Goal: Communication & Community: Ask a question

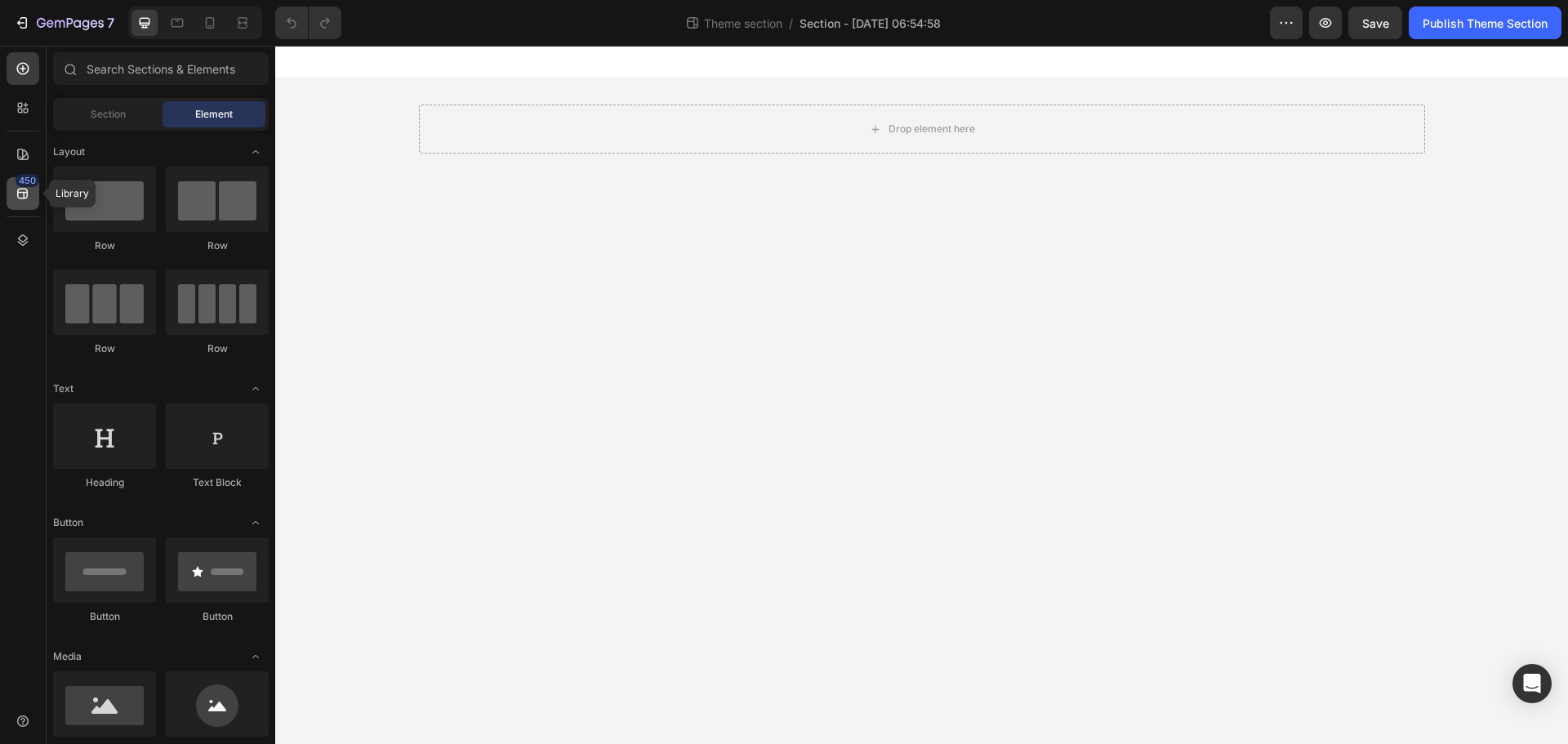
click at [13, 190] on div "450" at bounding box center [23, 194] width 33 height 33
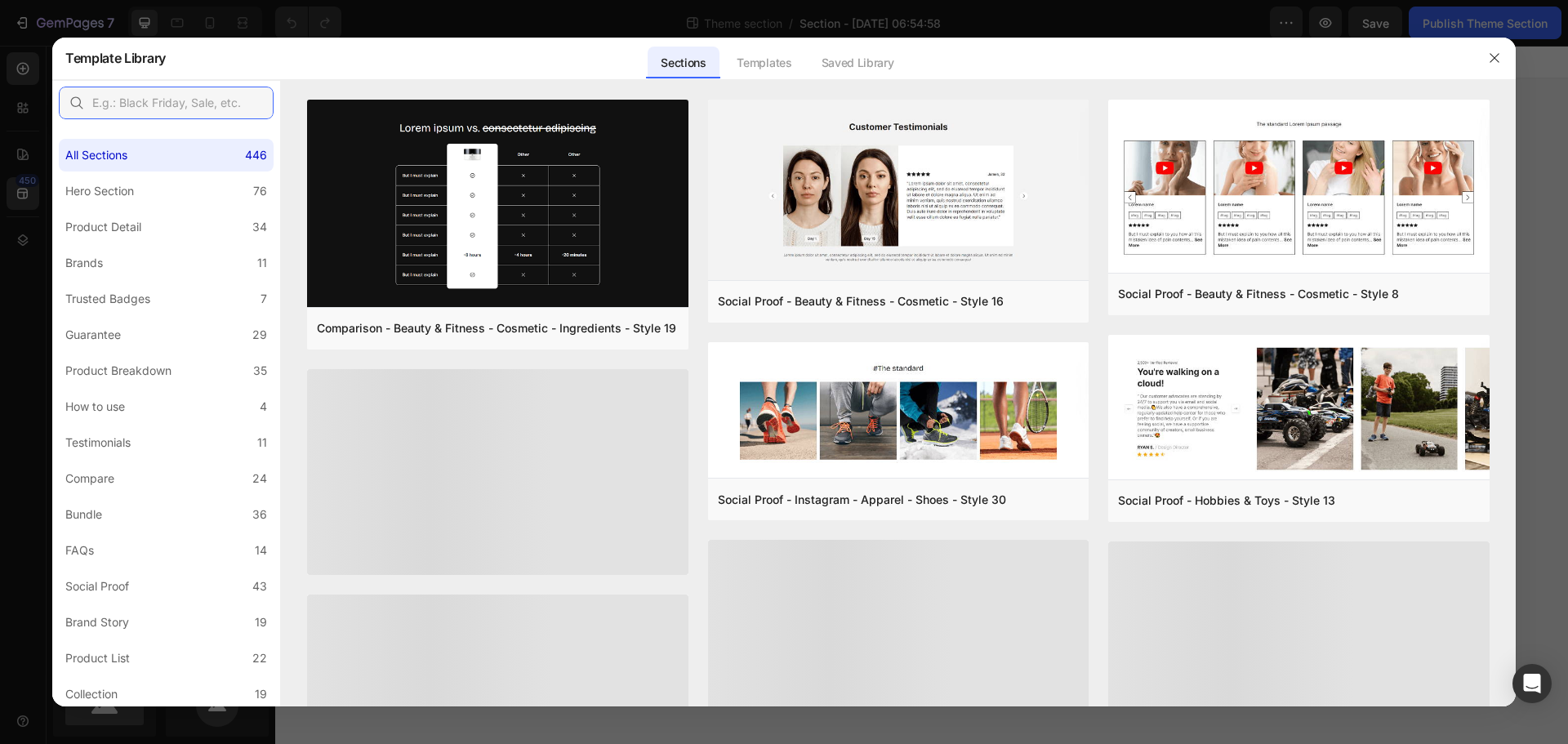
click at [177, 99] on input "text" at bounding box center [166, 103] width 215 height 33
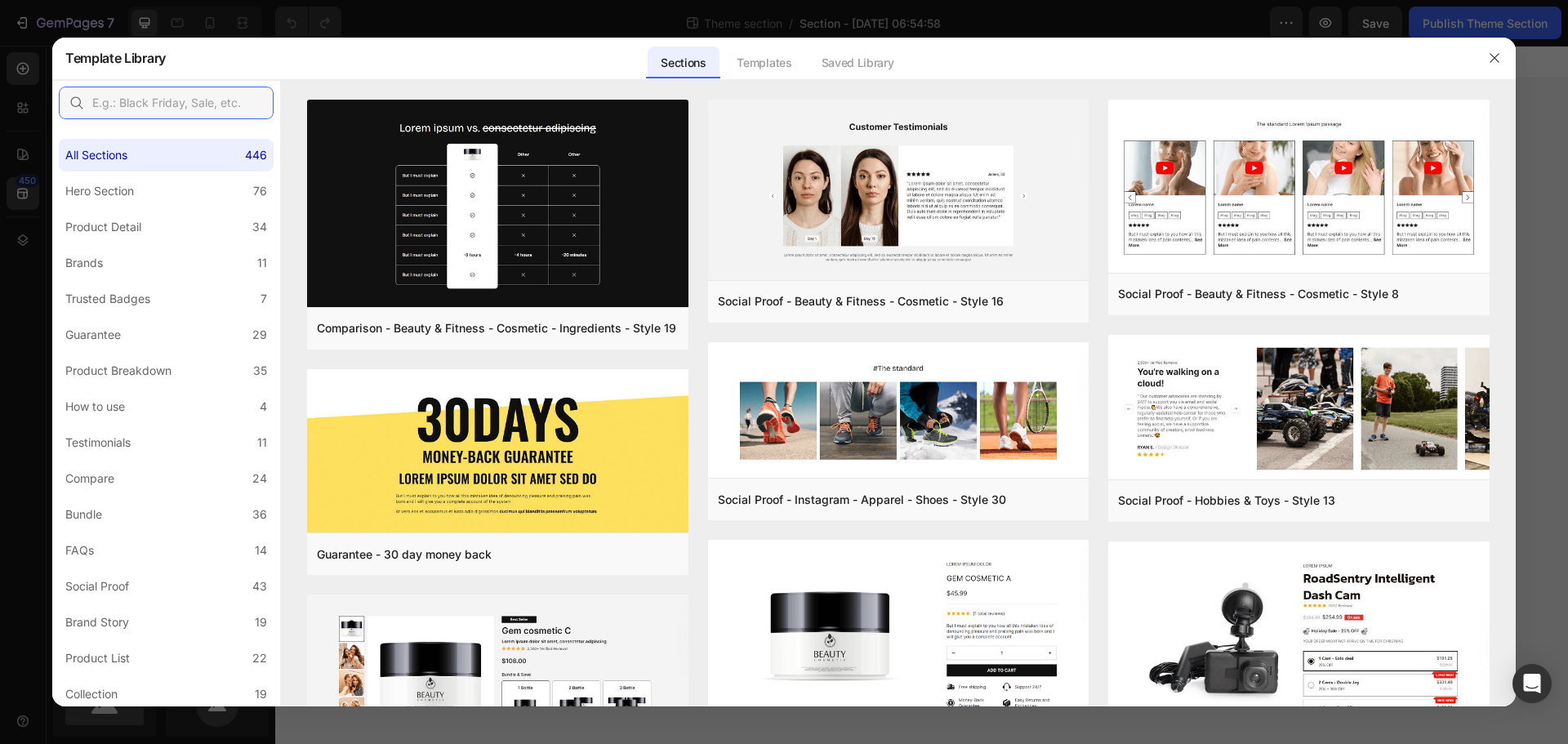
paste input "Banner parallax"
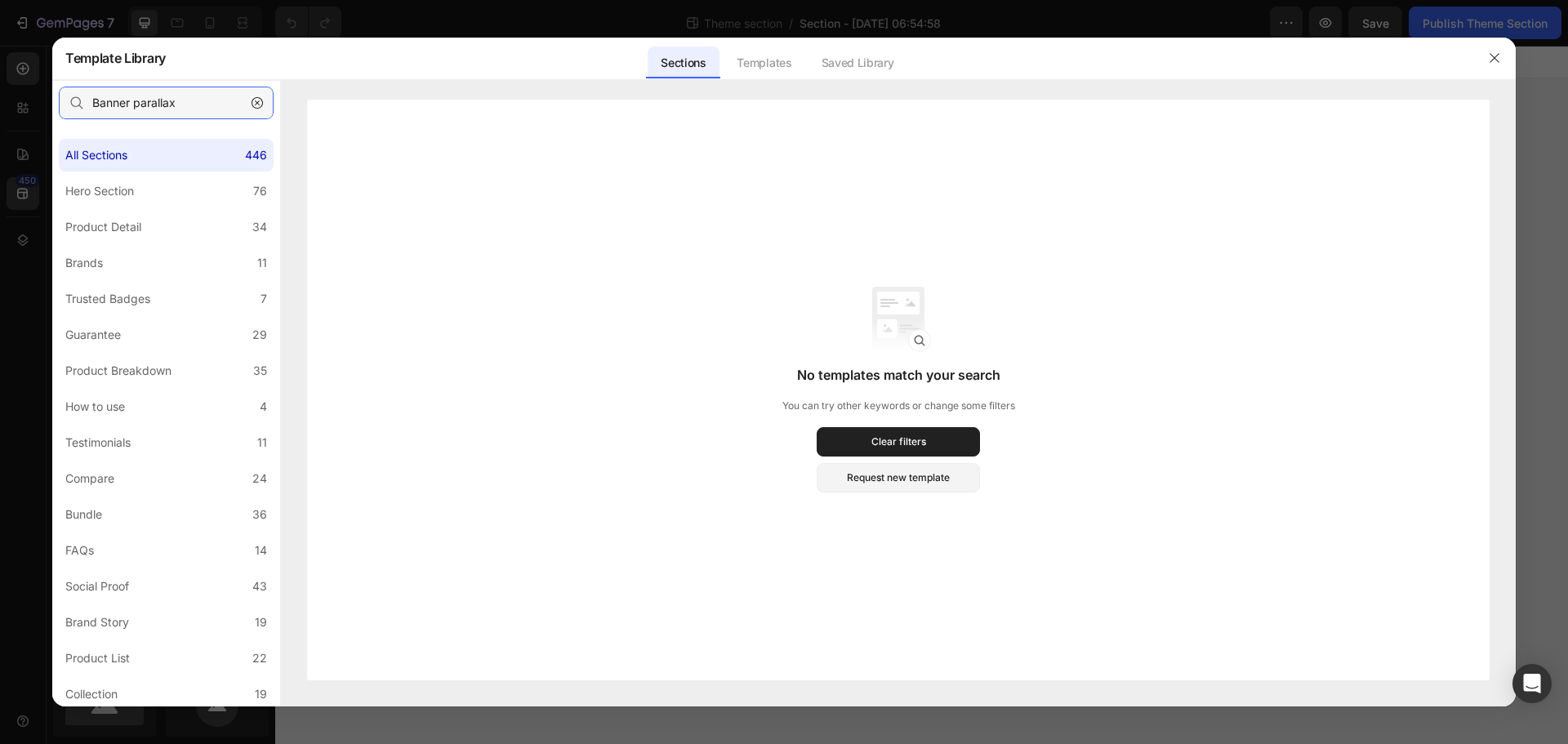
click at [200, 104] on input "Banner parallax" at bounding box center [166, 103] width 215 height 33
drag, startPoint x: 133, startPoint y: 105, endPoint x: 46, endPoint y: 104, distance: 87.0
click at [49, 104] on div "Template Library Sections Templates Existing pages Saved Library Templates Save…" at bounding box center [784, 372] width 1568 height 744
type input "parallax"
click at [138, 154] on div "All Sections 446" at bounding box center [166, 155] width 215 height 33
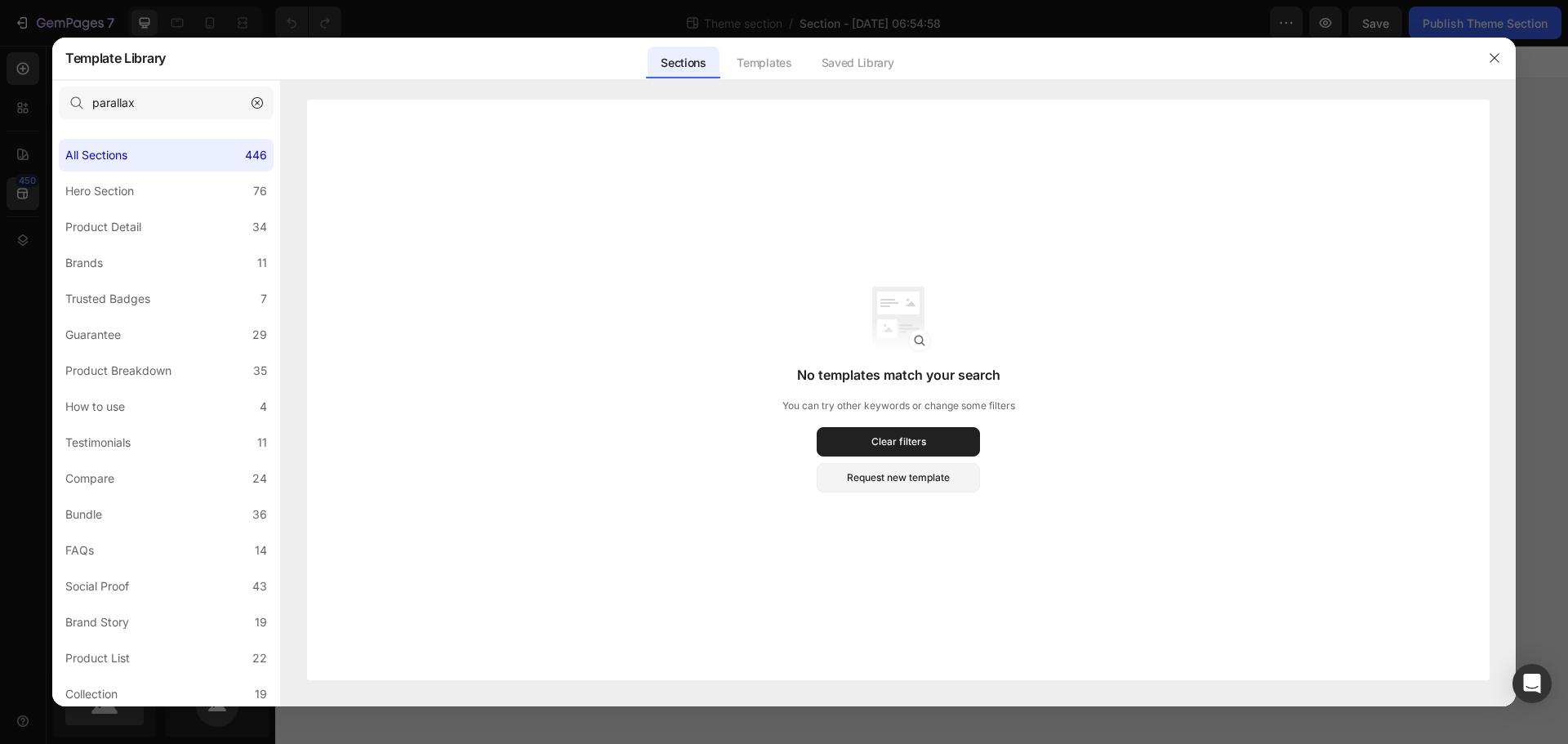
click at [264, 99] on button "button" at bounding box center [256, 102] width 26 height 26
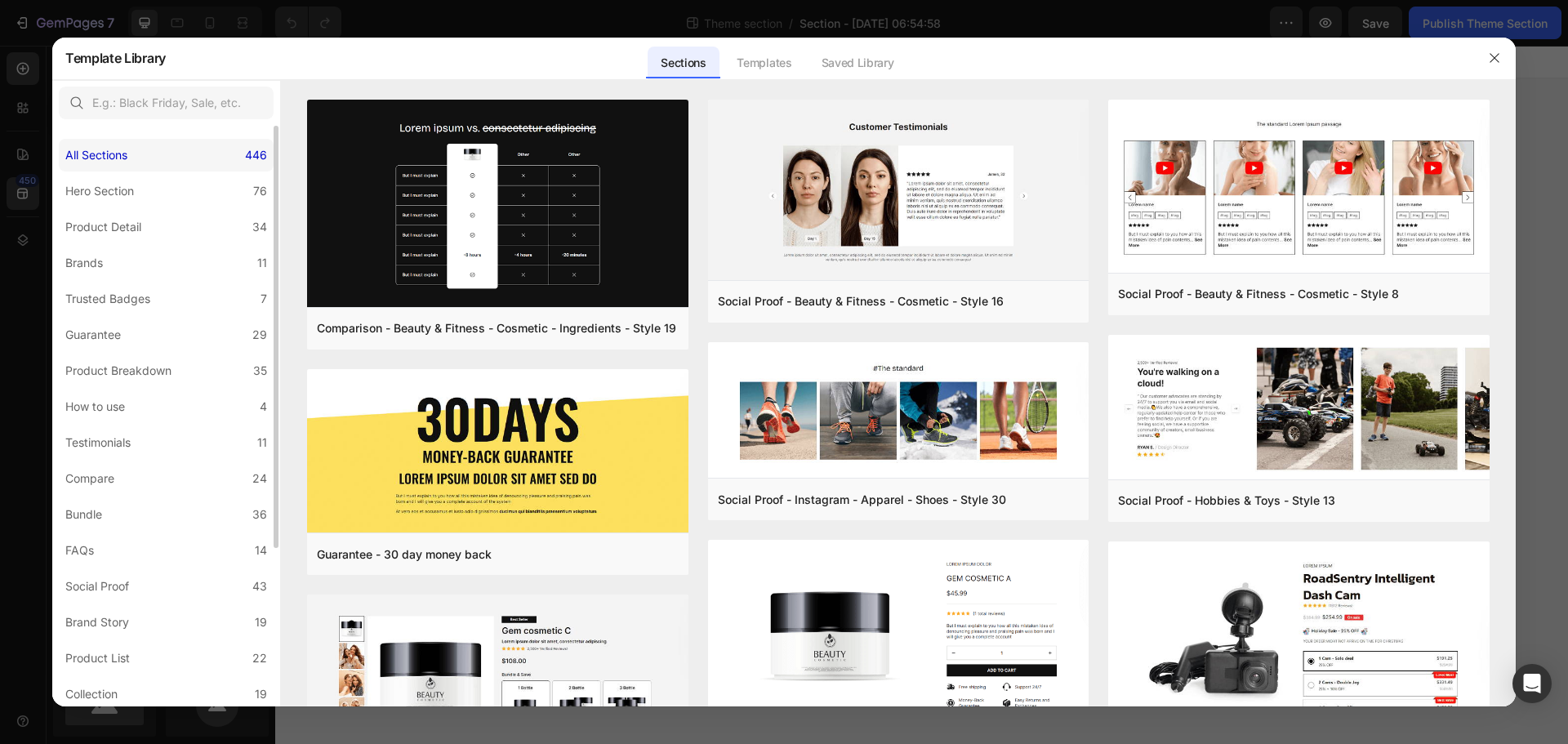
click at [183, 157] on div "All Sections 446" at bounding box center [166, 155] width 215 height 33
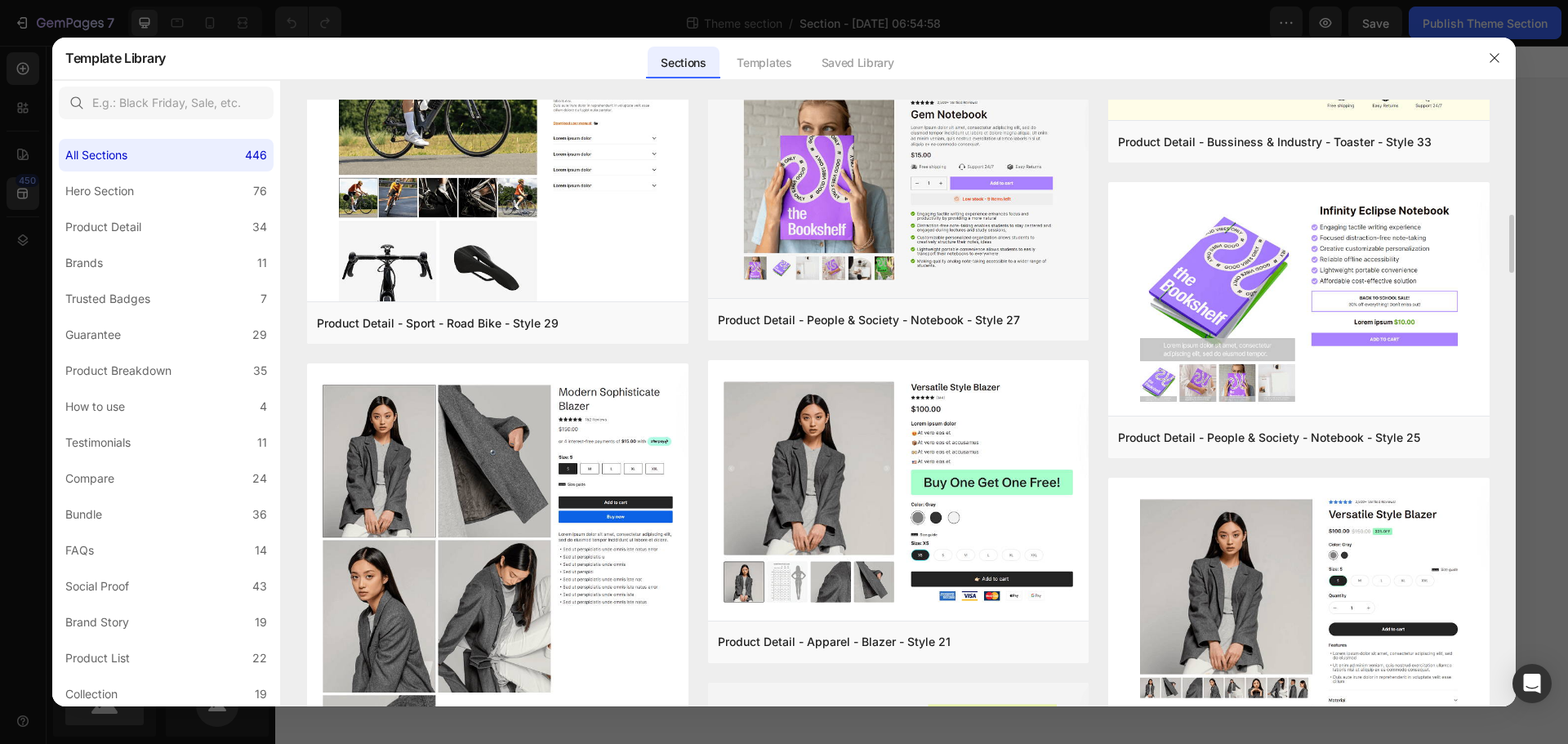
scroll to position [4551, 0]
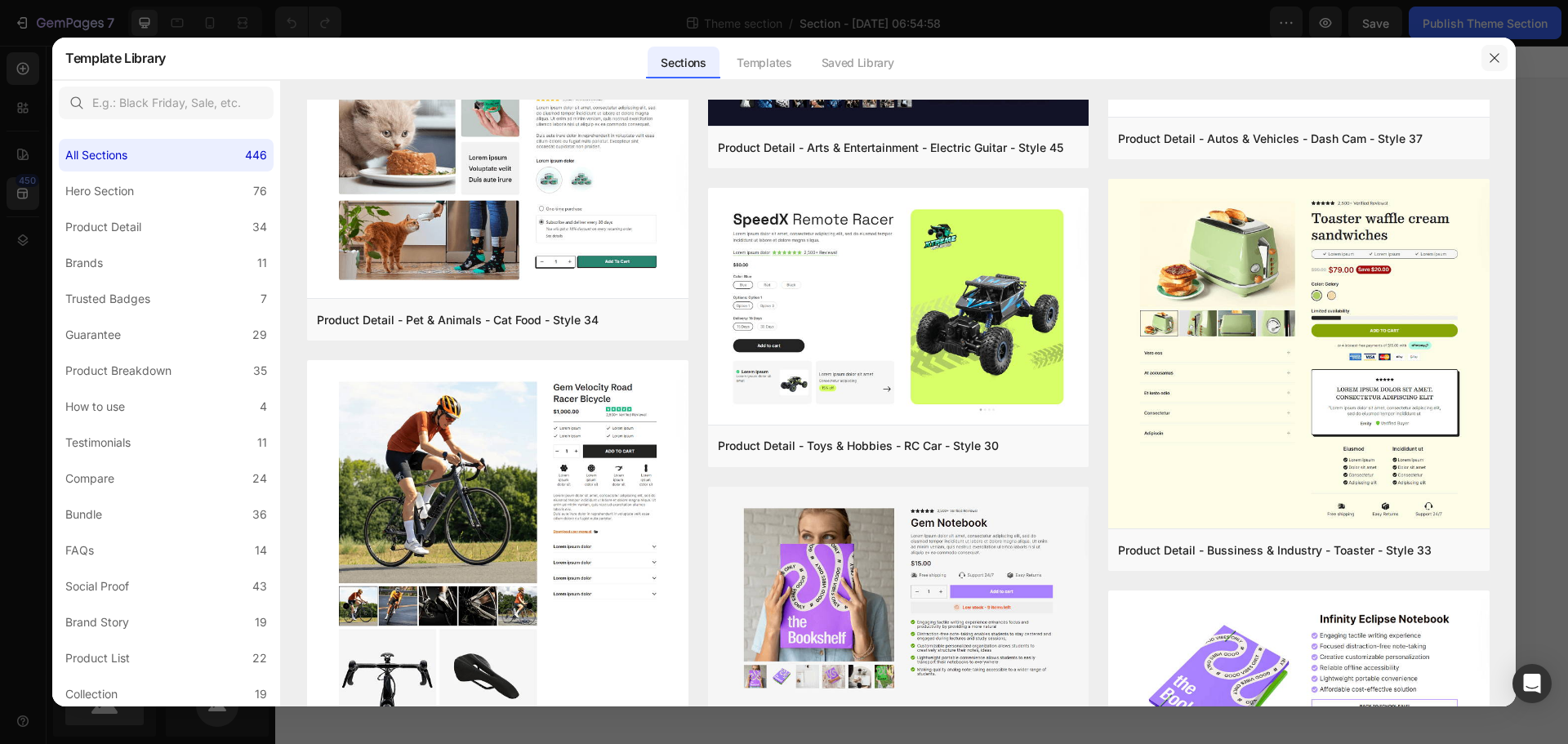
click at [1499, 57] on icon "button" at bounding box center [1495, 58] width 13 height 13
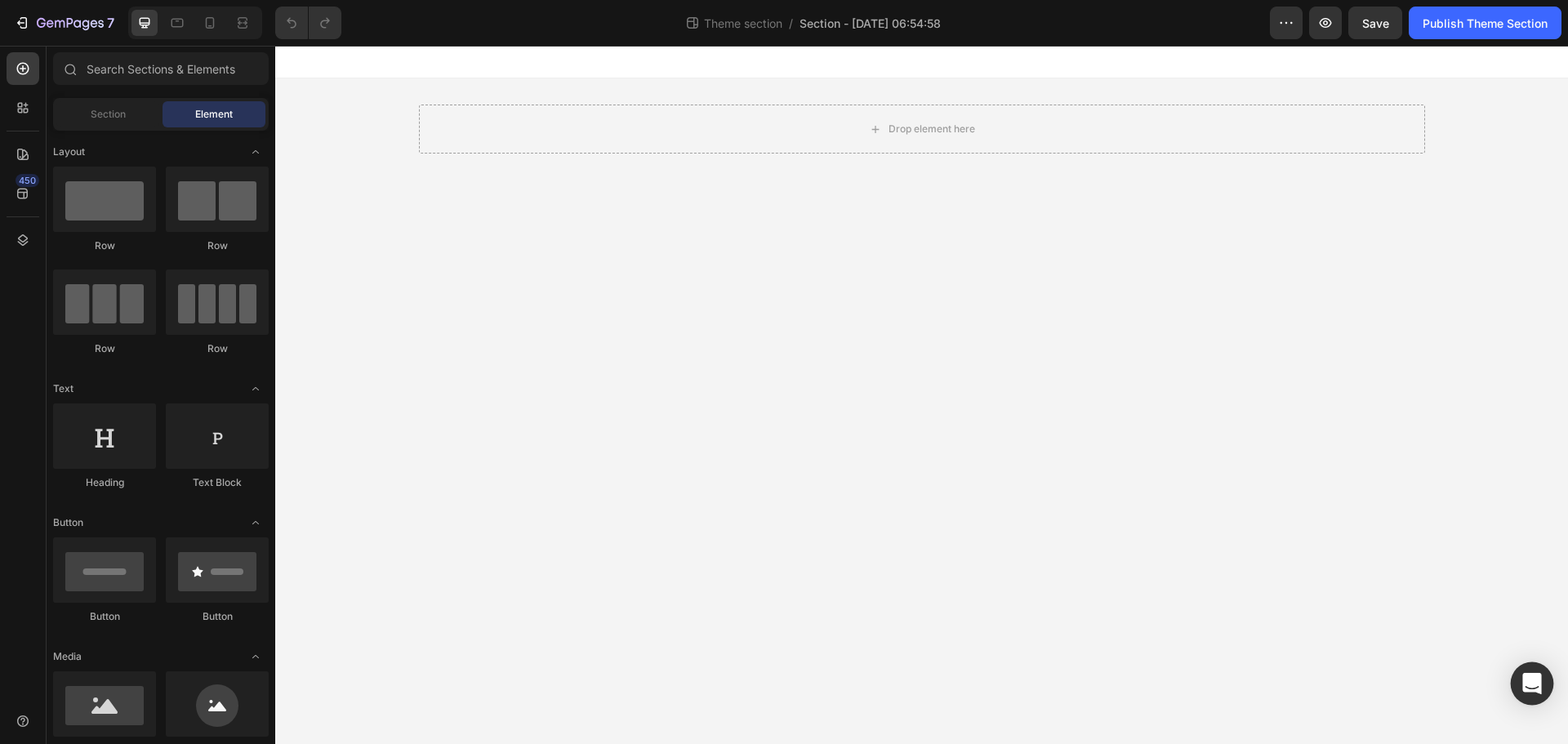
click at [1539, 680] on icon "Open Intercom Messenger" at bounding box center [1531, 683] width 18 height 21
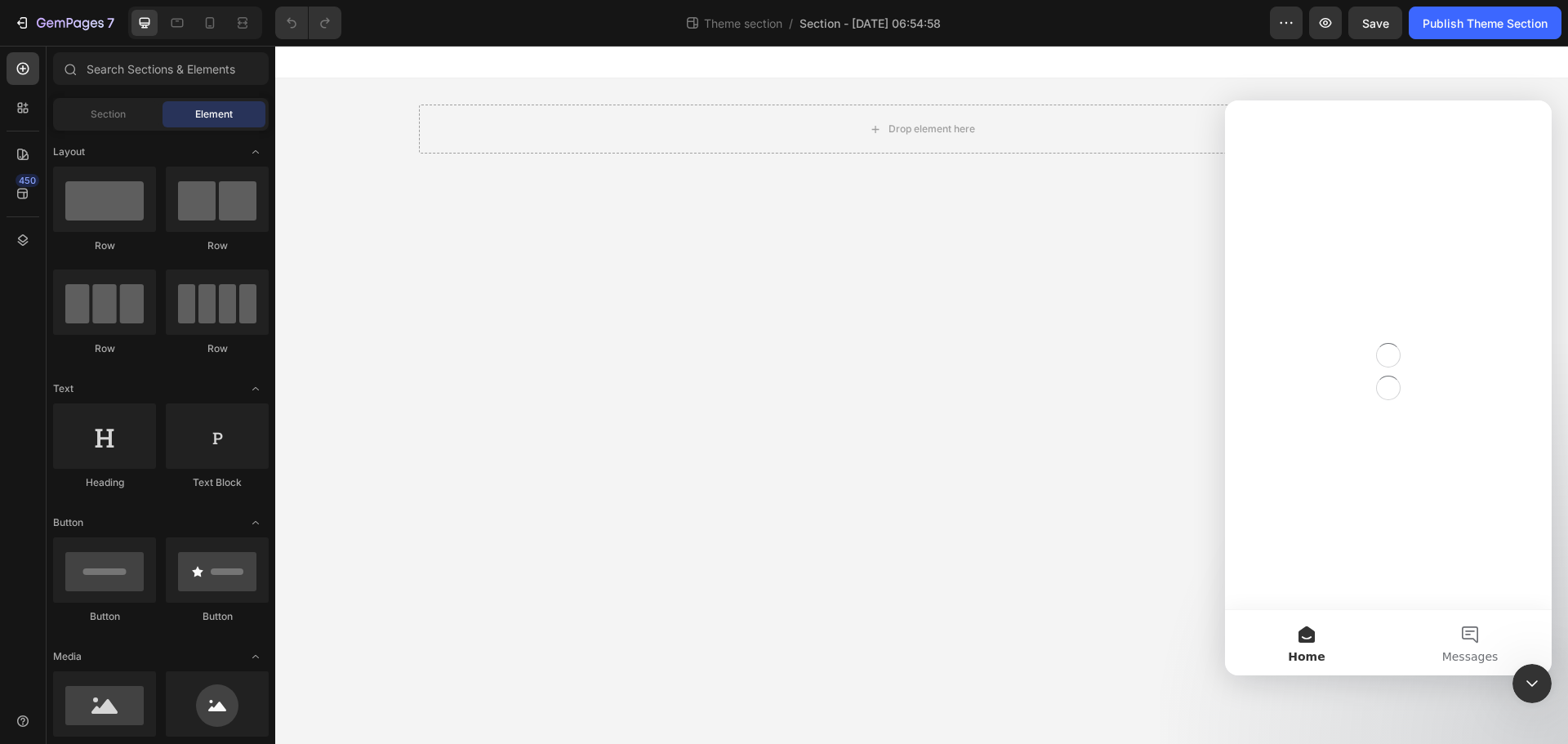
scroll to position [0, 0]
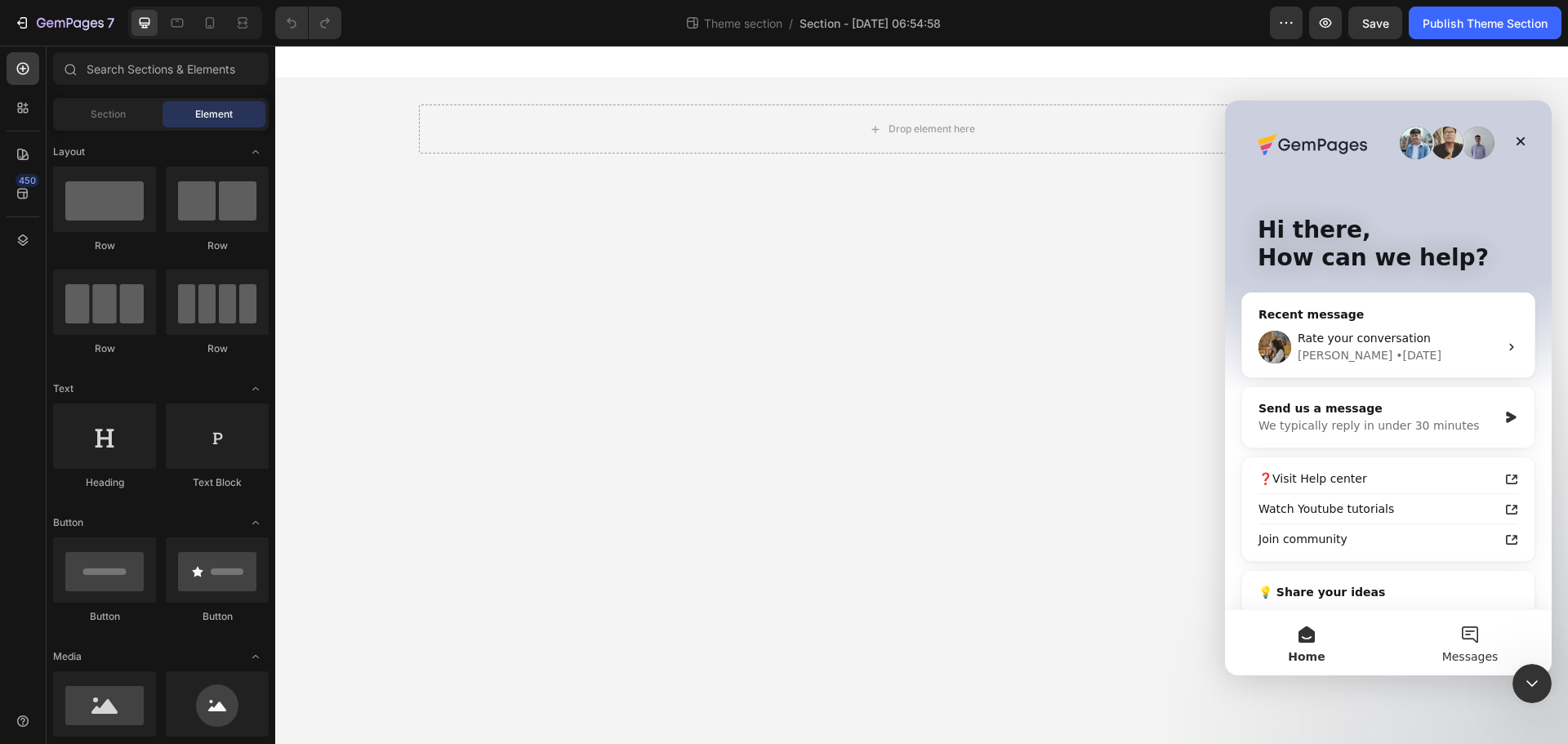
click at [1455, 636] on button "Messages" at bounding box center [1471, 643] width 164 height 66
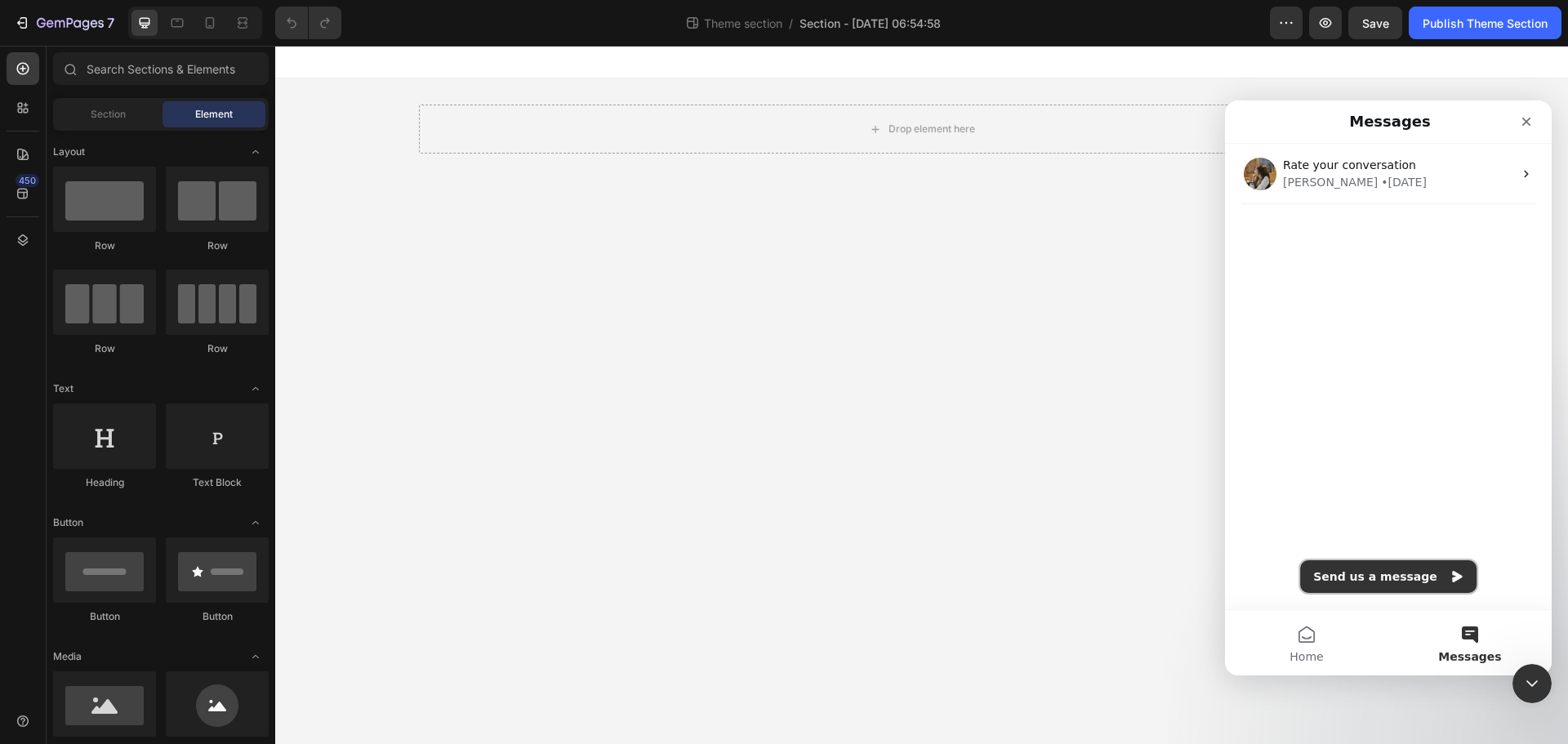
click at [1368, 579] on button "Send us a message" at bounding box center [1388, 576] width 176 height 33
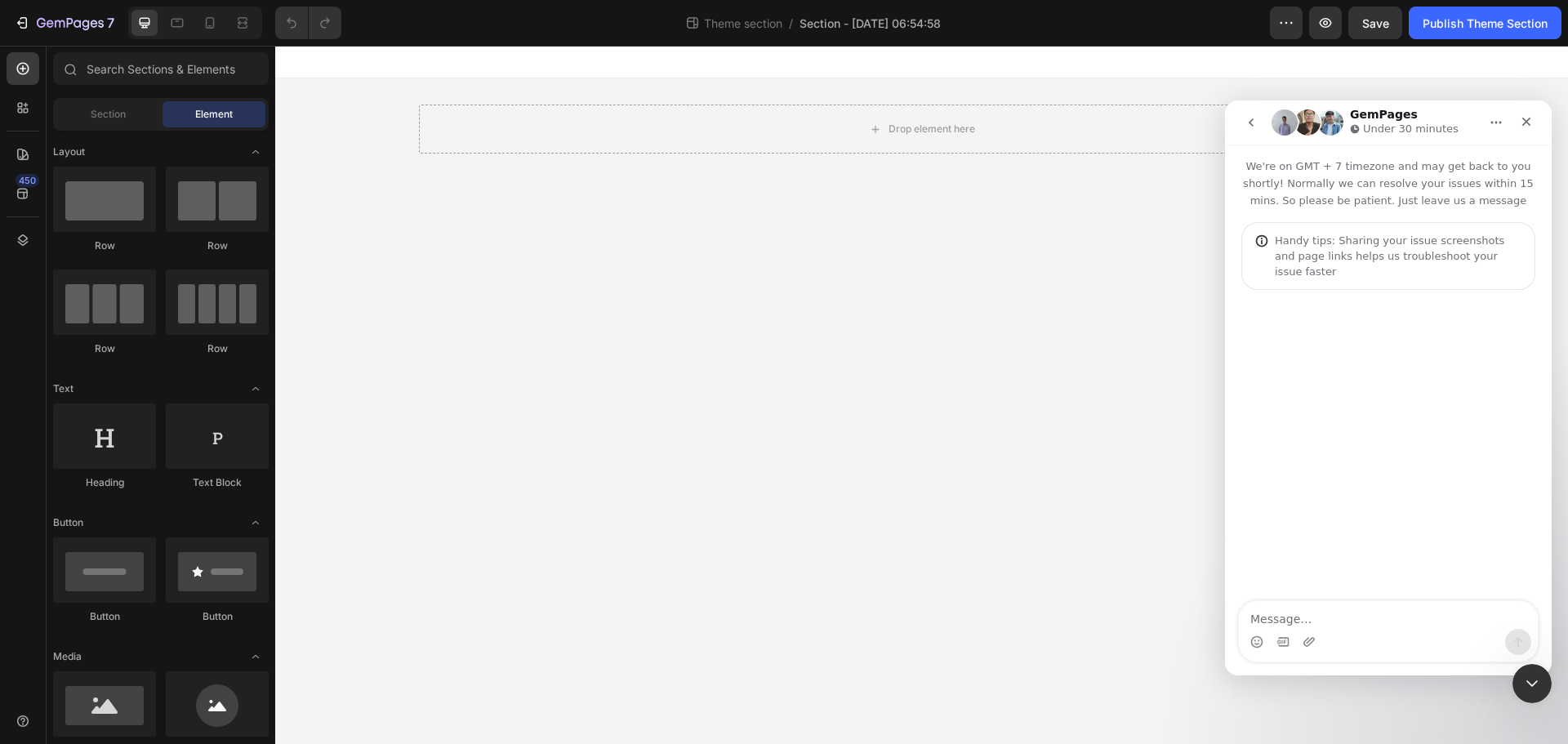
click at [1332, 620] on textarea "Message…" at bounding box center [1389, 615] width 299 height 28
click at [1332, 615] on textarea "Message…" at bounding box center [1389, 615] width 299 height 28
type textarea "ا"
type textarea "hi"
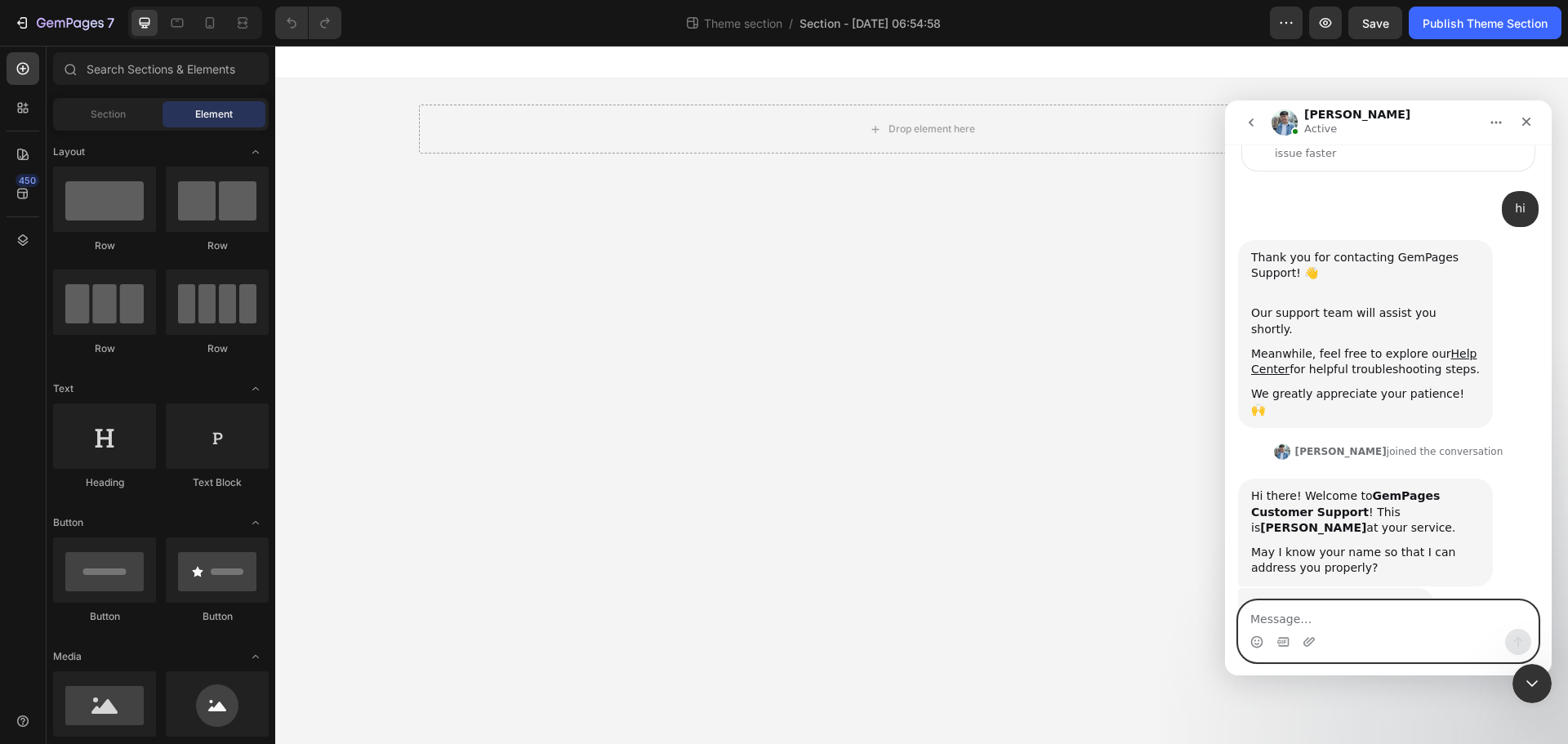
scroll to position [112, 0]
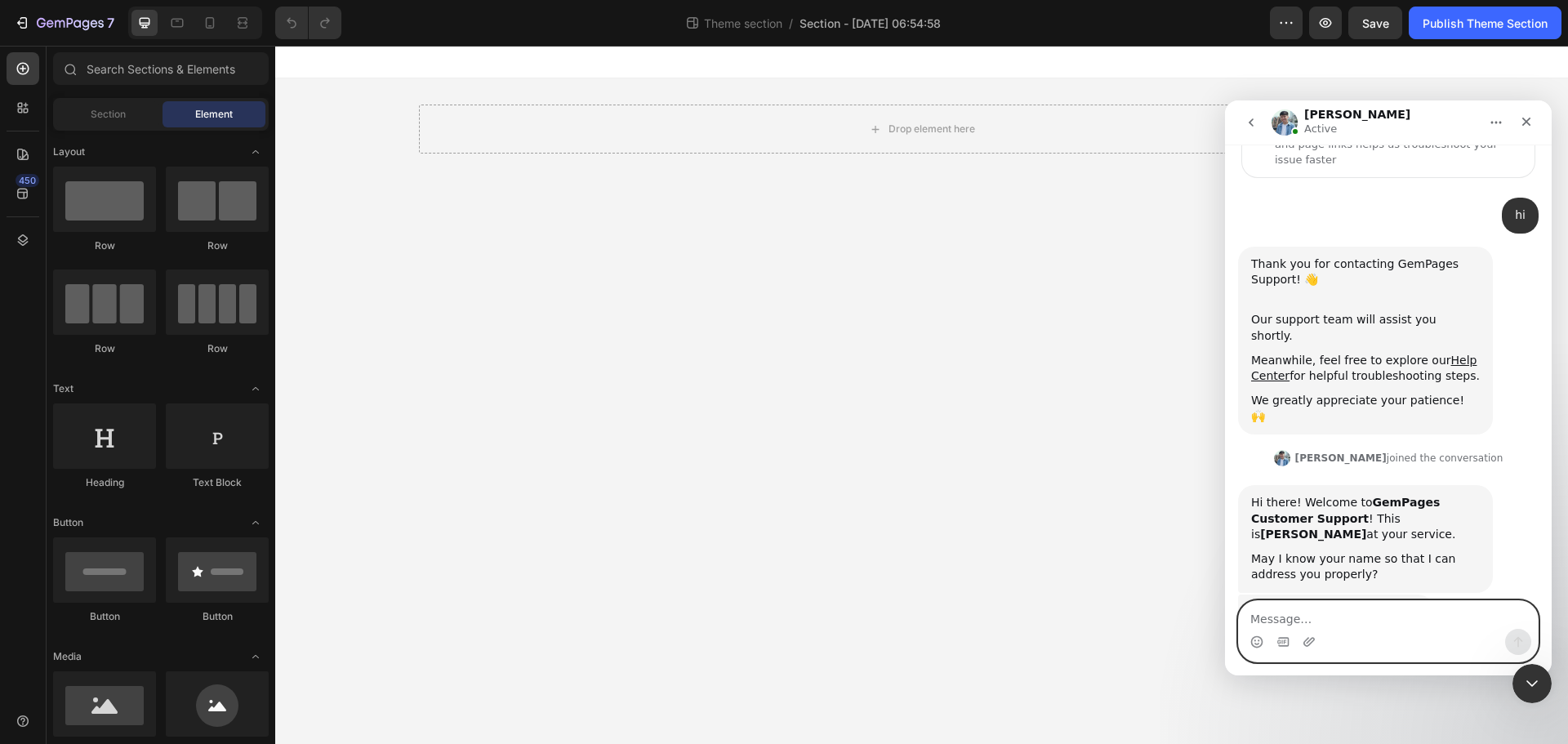
click at [1298, 619] on textarea "Message…" at bounding box center [1389, 615] width 299 height 28
paste textarea "Is there a way I can use Parallax Effect / Fixed Background Section?"
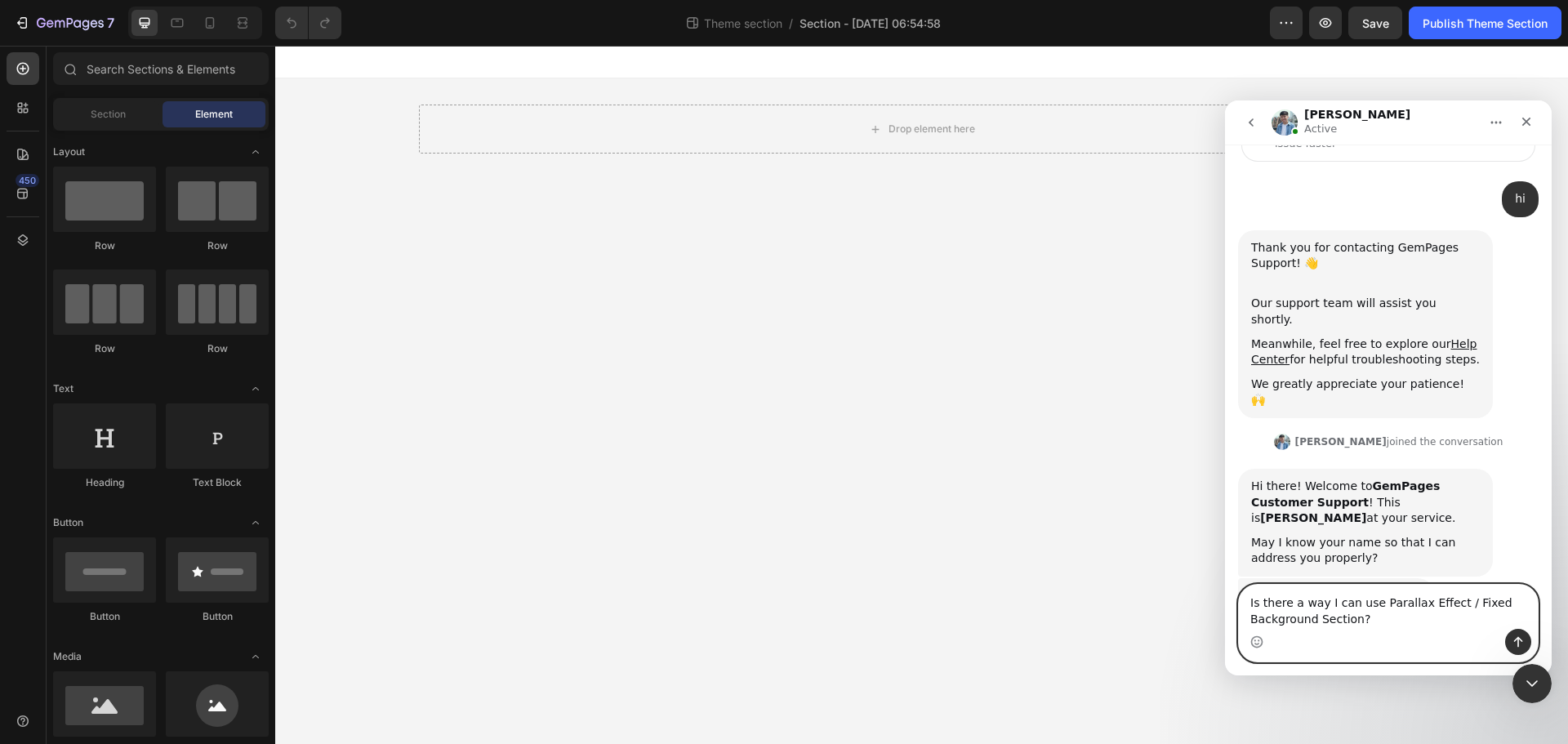
type textarea "Is there a way I can use Parallax Effect / Fixed Background Section?"
click at [1514, 630] on button "Send a message…" at bounding box center [1518, 642] width 26 height 26
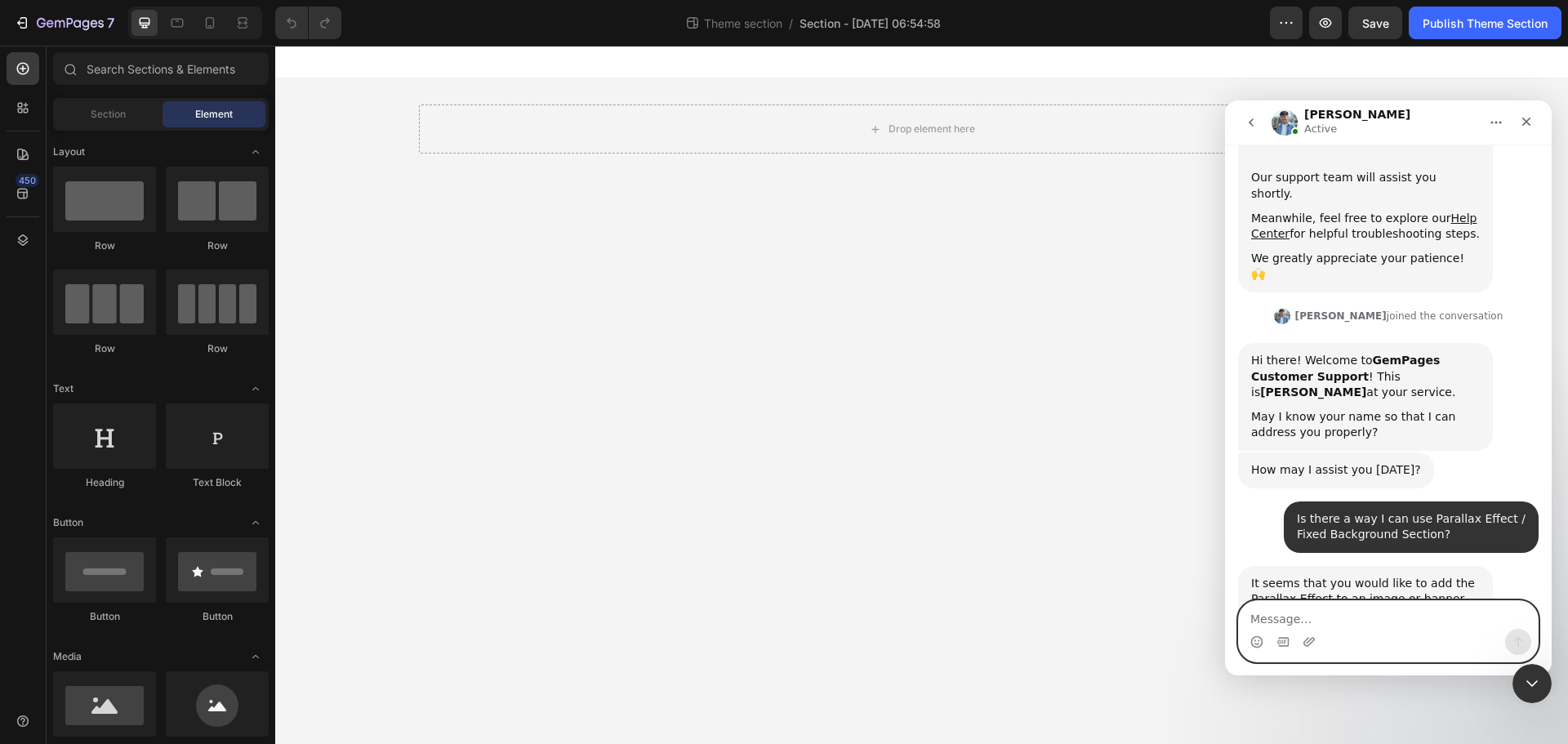
scroll to position [257, 0]
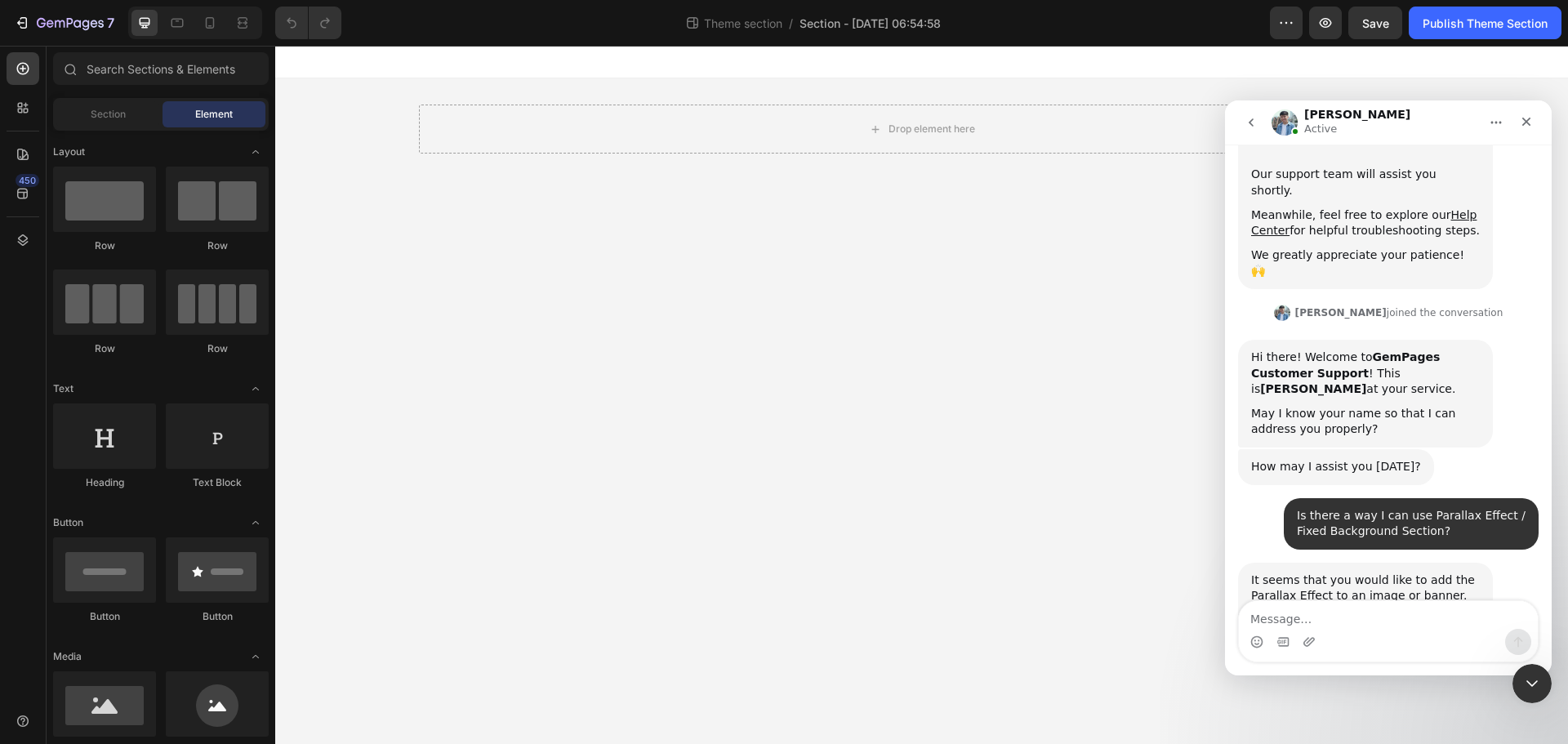
click at [1285, 572] on div "It seems that you would like to add the Parallax Effect to an image or banner. …" at bounding box center [1366, 597] width 228 height 48
click at [1316, 572] on div "It seems that you would like to add the Parallax Effect to an image or banner. …" at bounding box center [1366, 597] width 228 height 48
click at [1273, 614] on textarea "Message…" at bounding box center [1389, 615] width 299 height 28
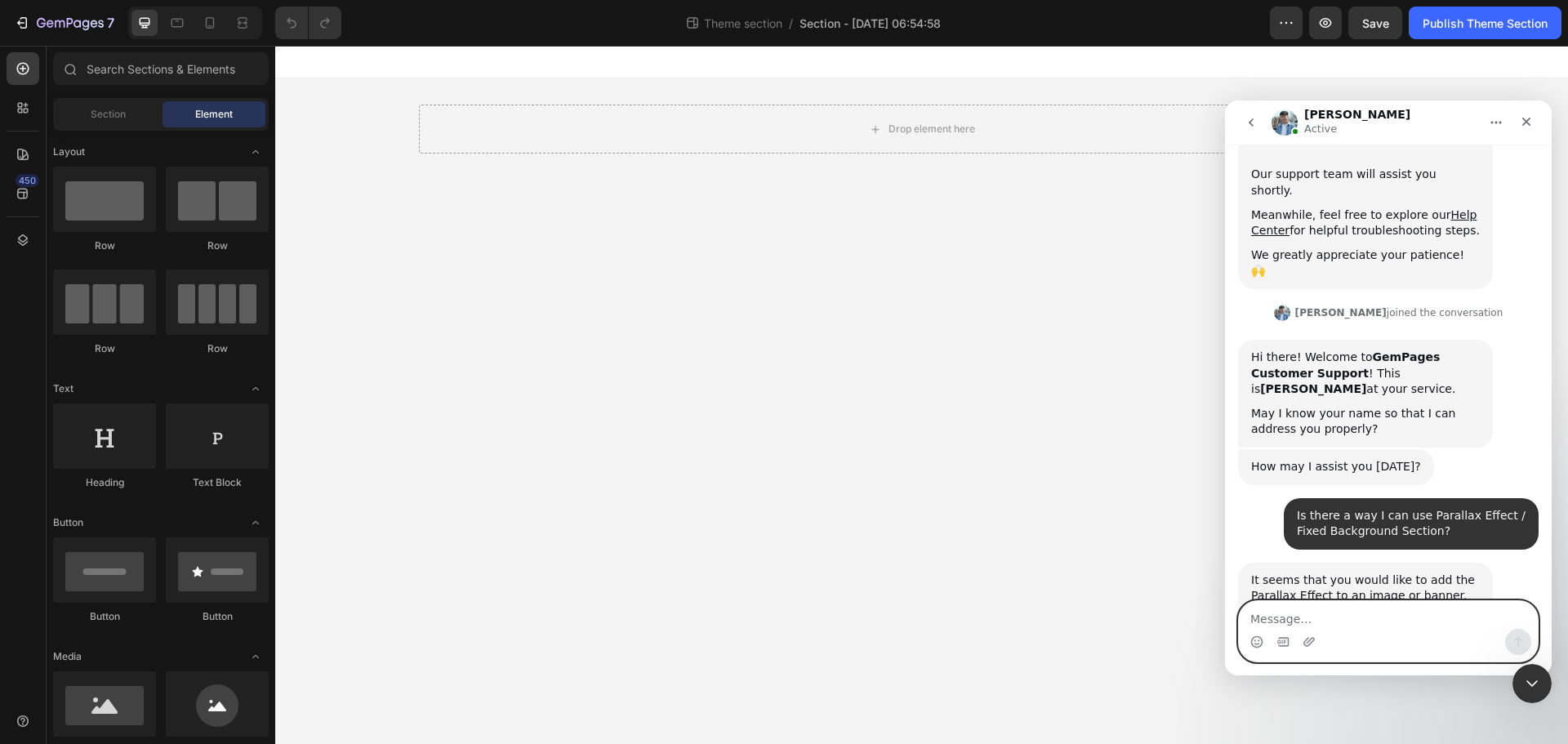
paste textarea "Indeed, but I want to make a section and then put it in [GEOGRAPHIC_DATA] throu…"
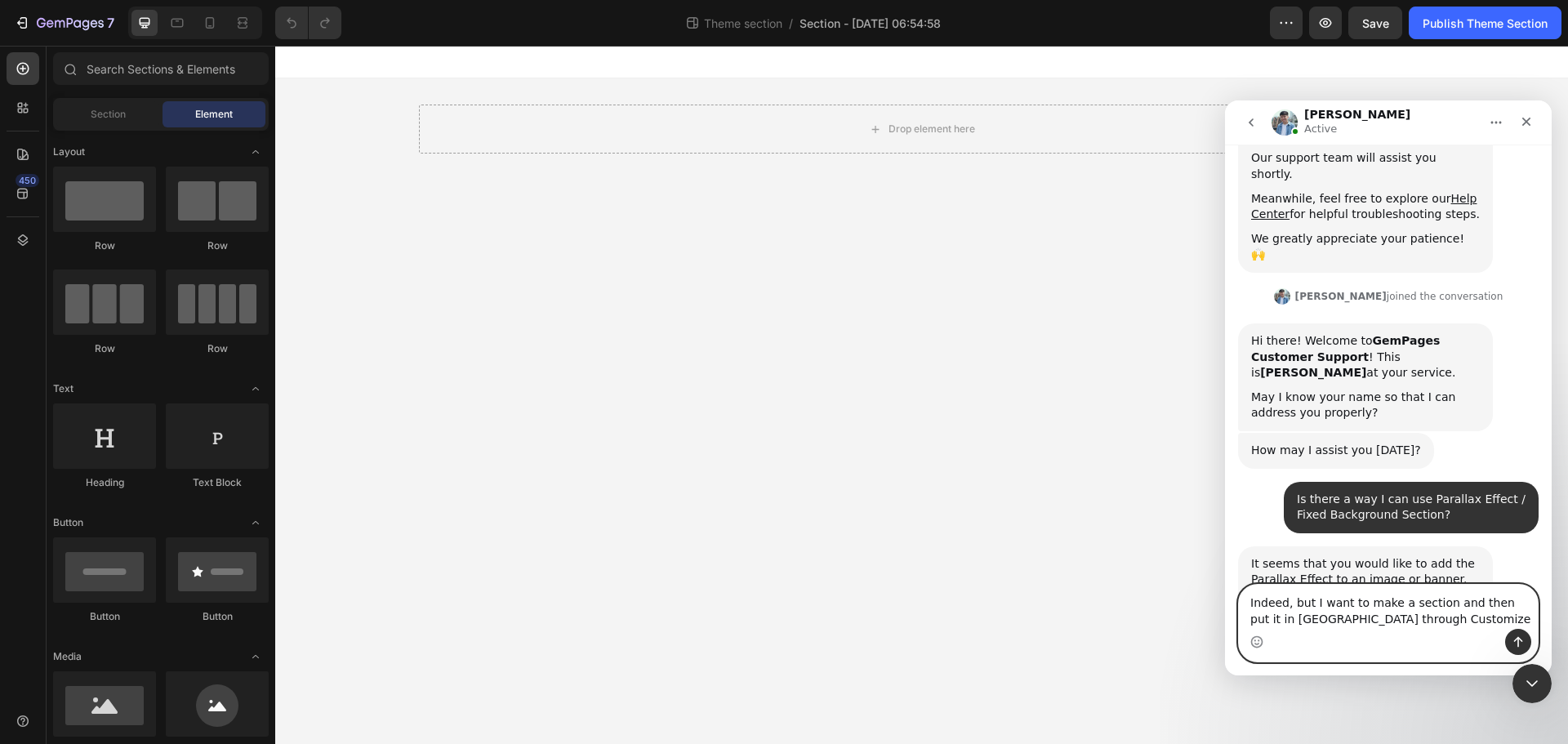
type textarea "Indeed, but I want to make a section and then put it in [GEOGRAPHIC_DATA] throu…"
click at [1510, 636] on button "Send a message…" at bounding box center [1518, 642] width 26 height 26
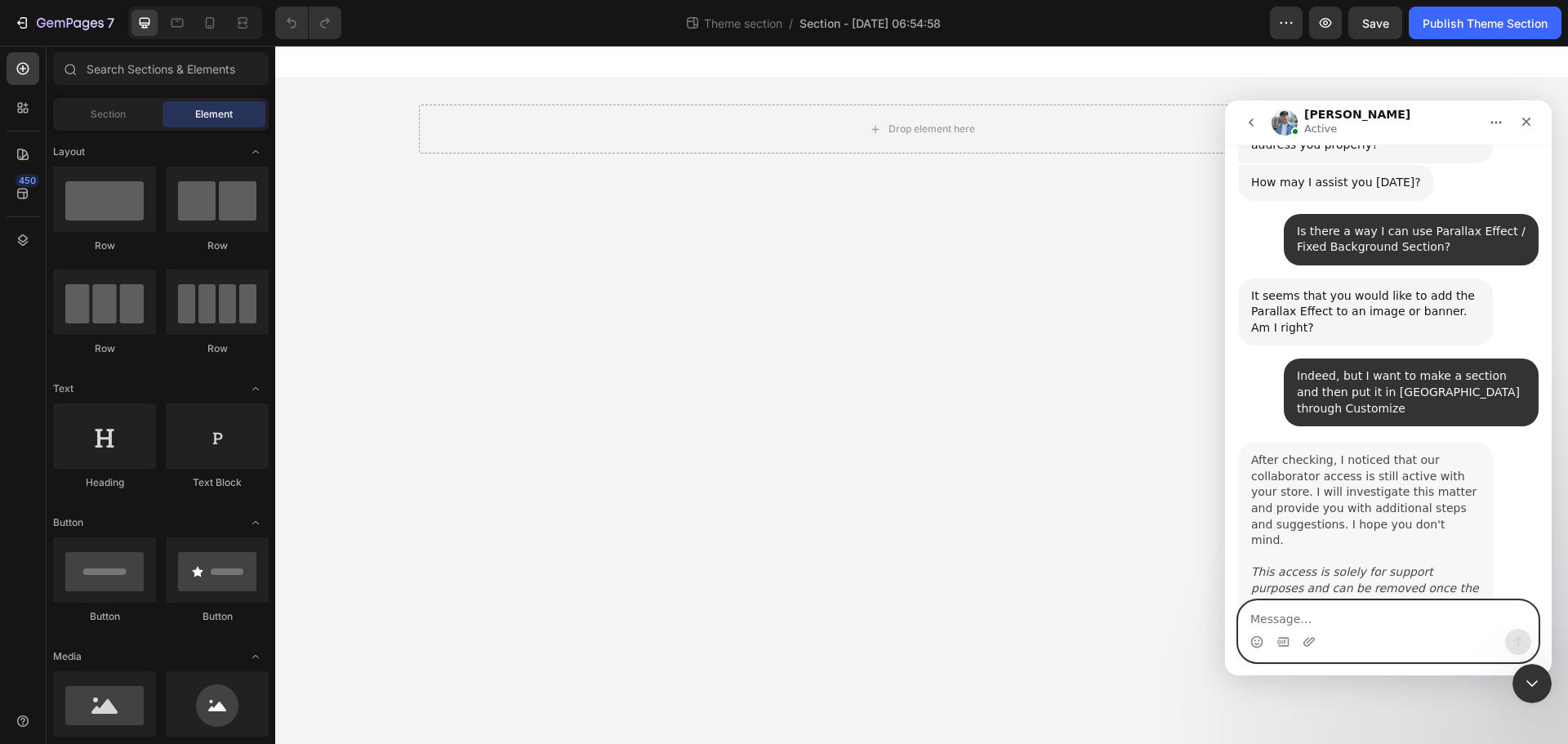
scroll to position [546, 0]
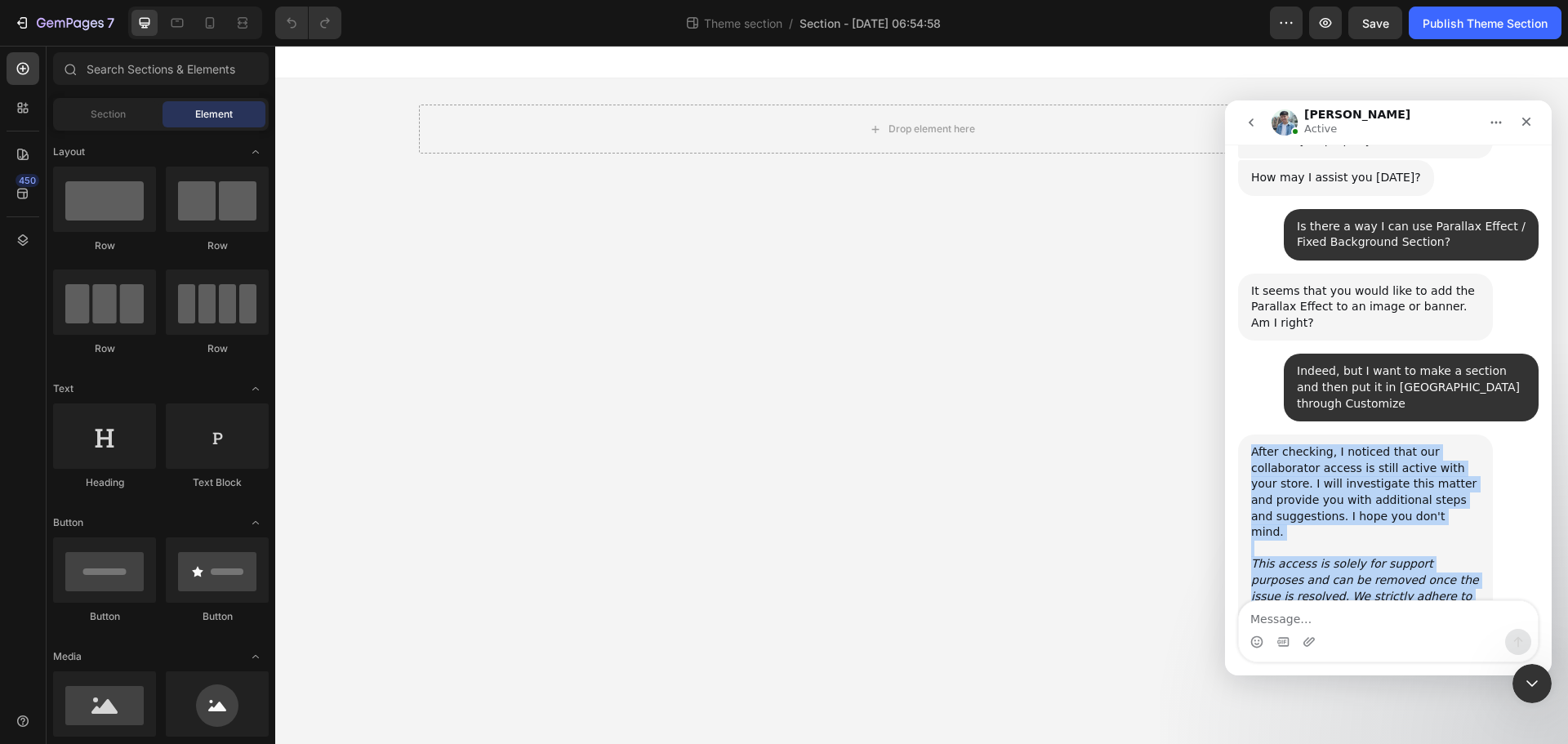
drag, startPoint x: 1255, startPoint y: 389, endPoint x: 1418, endPoint y: 539, distance: 221.5
click at [1420, 546] on div "After checking, I noticed that our collaborator access is still active with you…" at bounding box center [1366, 548] width 228 height 208
click at [1337, 557] on icon "This access is solely for support purposes and can be removed once the issue is…" at bounding box center [1366, 603] width 227 height 93
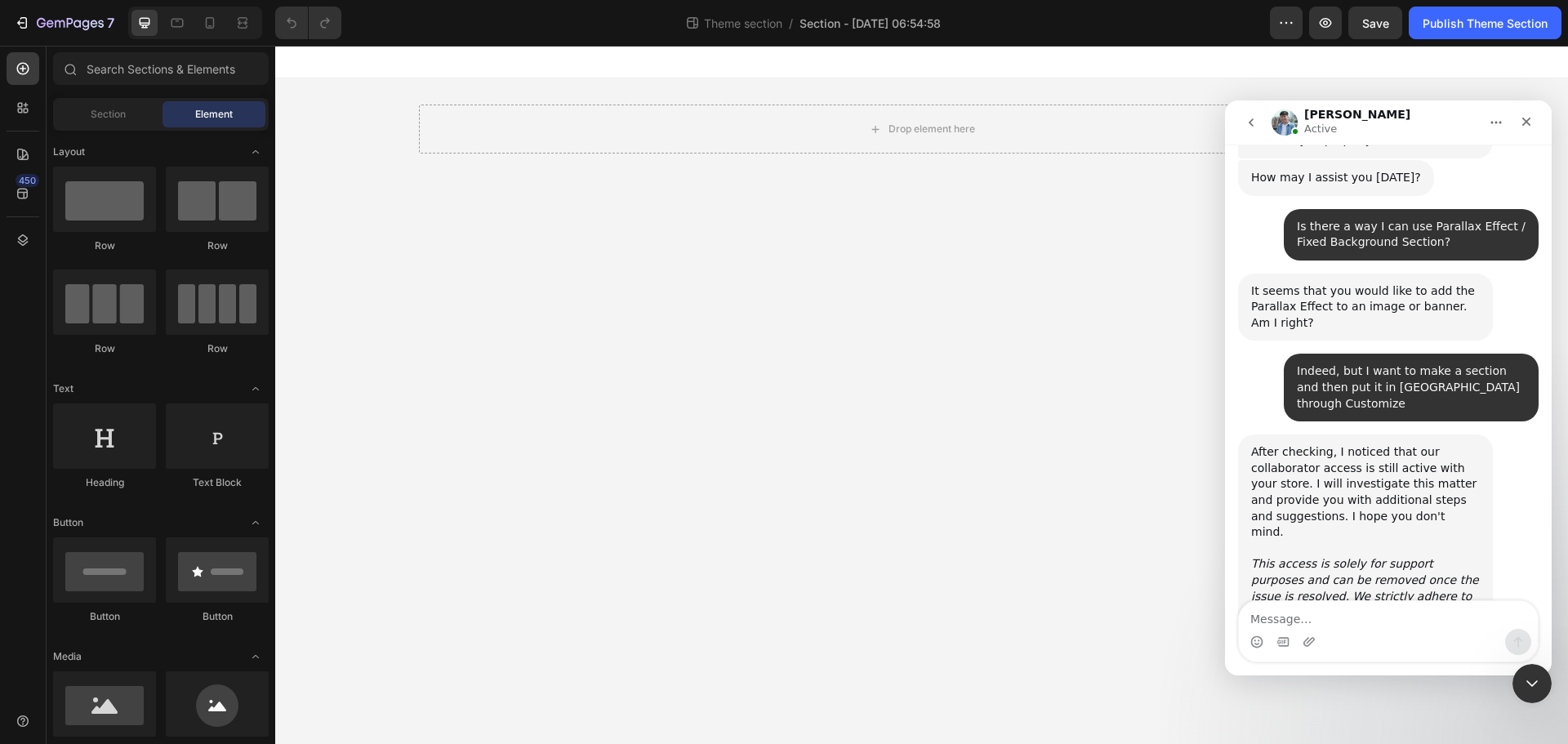
click at [1393, 637] on link "here" at bounding box center [1405, 644] width 26 height 13
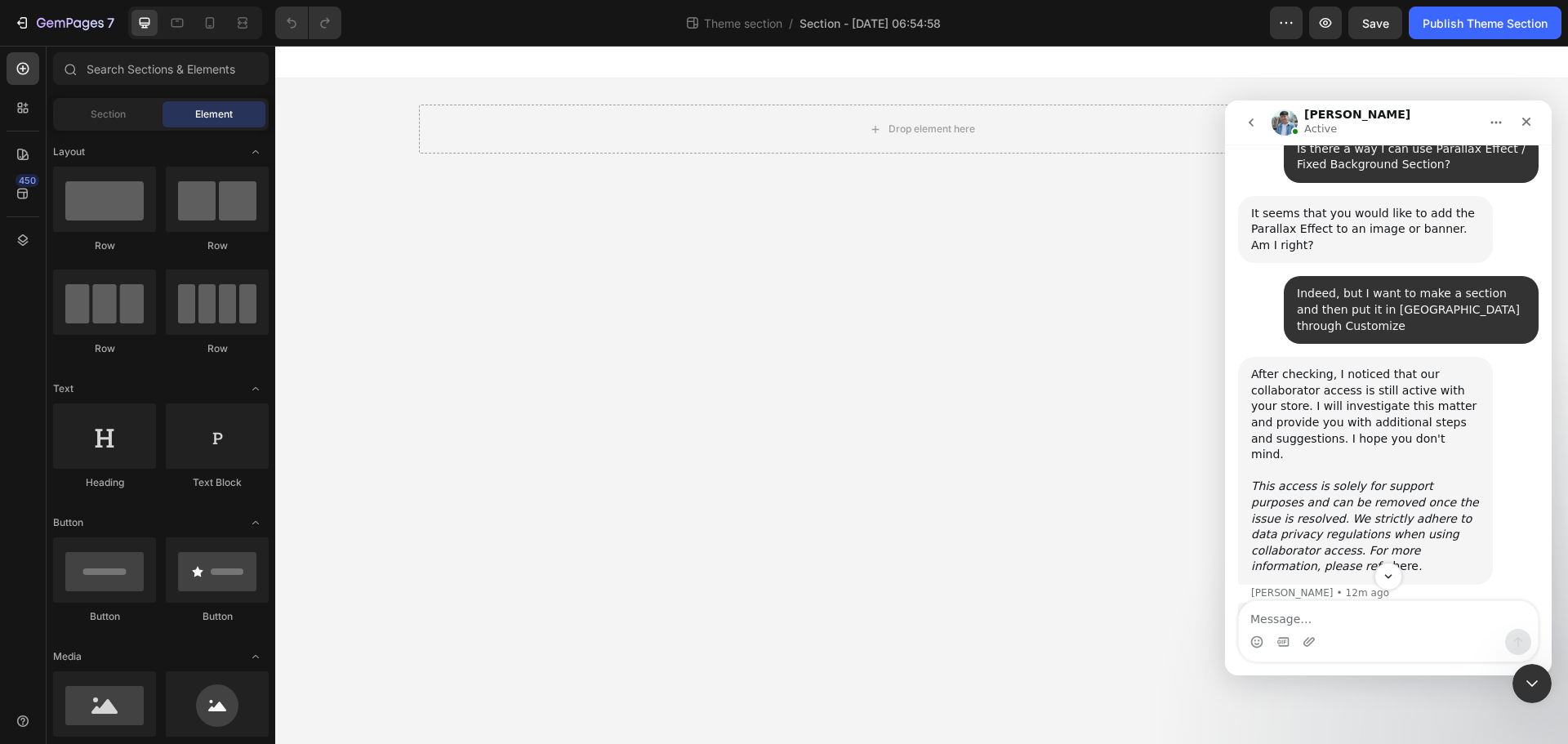
scroll to position [705, 0]
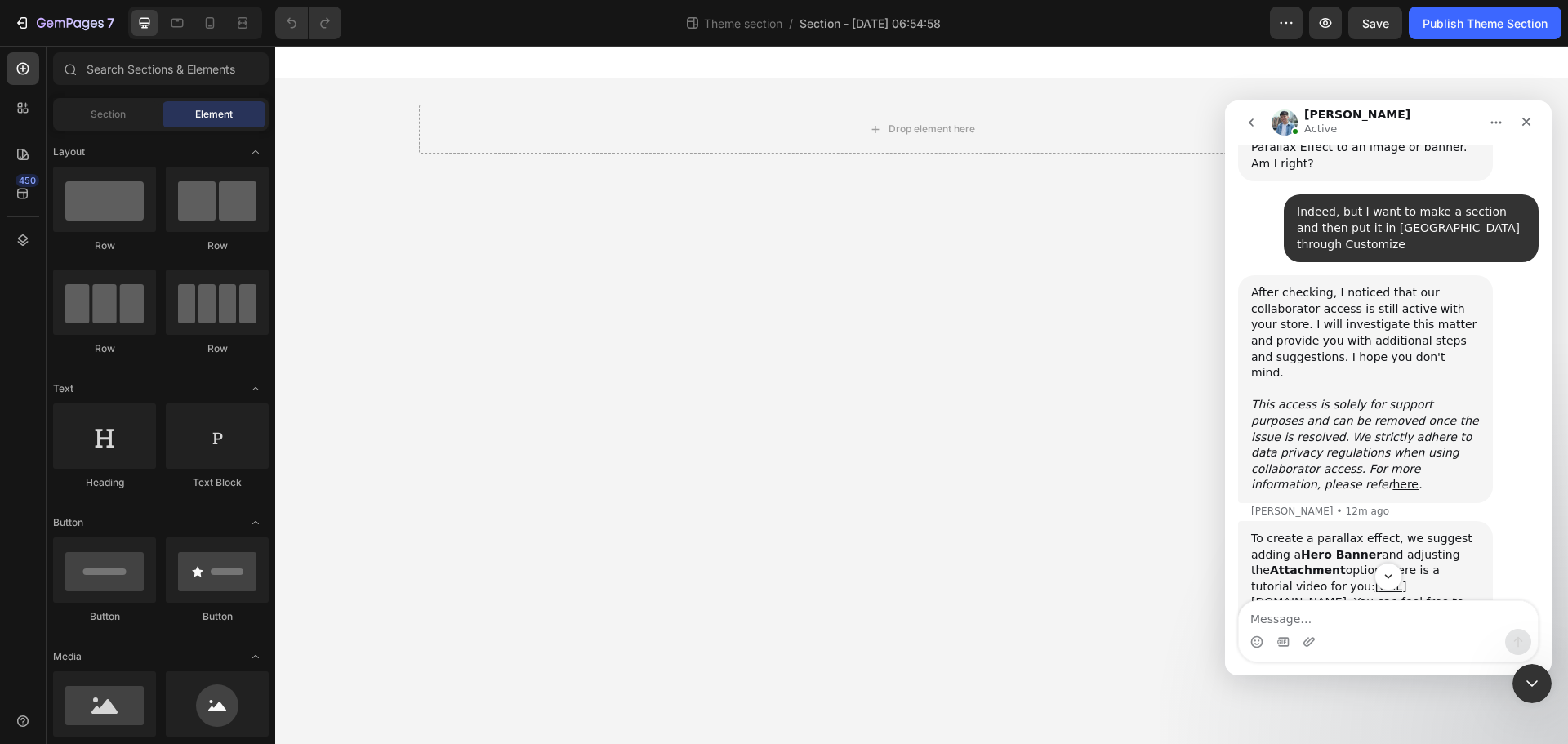
click at [1345, 287] on div "After checking, I noticed that our collaborator access is still active with you…" at bounding box center [1366, 389] width 228 height 208
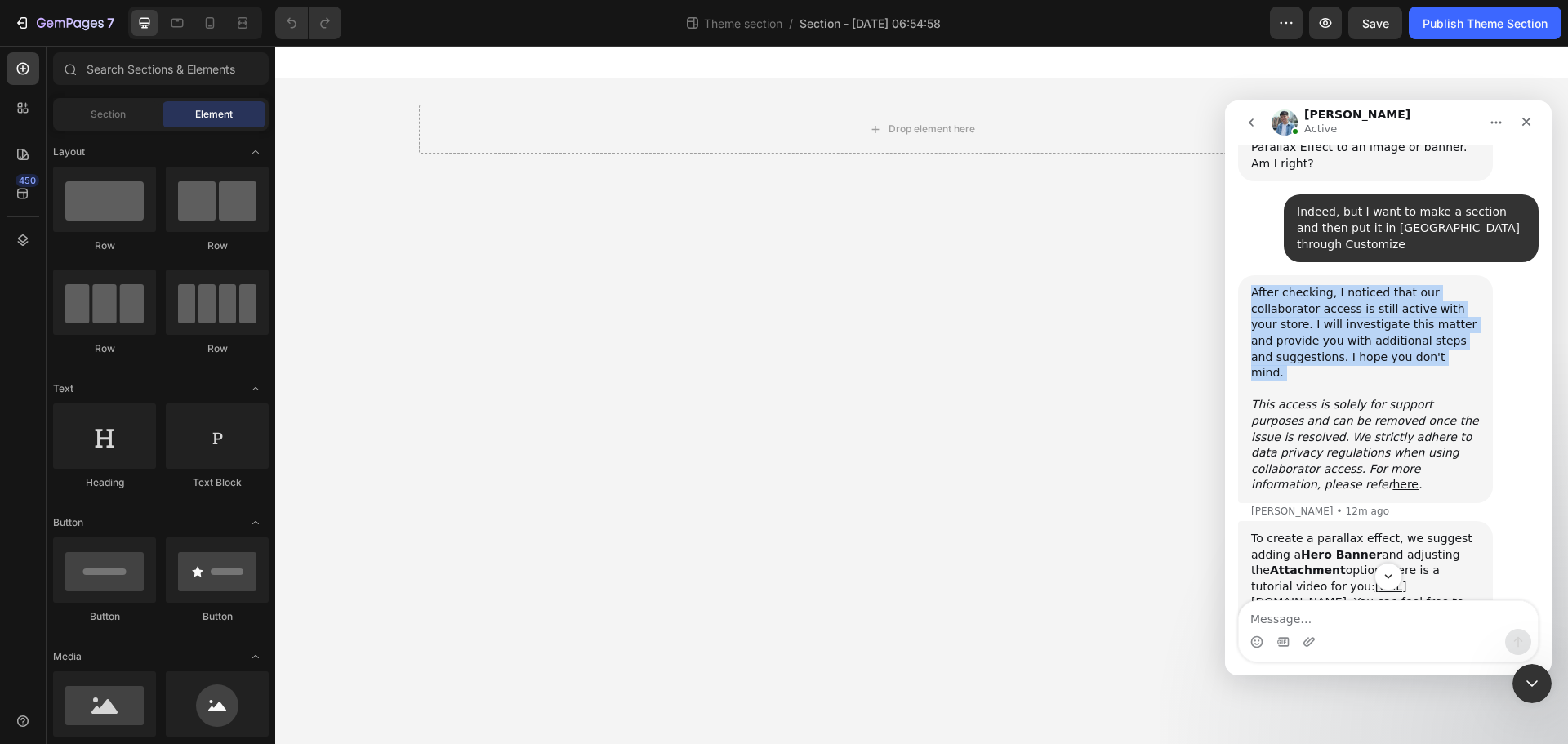
click at [1345, 287] on div "After checking, I noticed that our collaborator access is still active with you…" at bounding box center [1366, 389] width 228 height 208
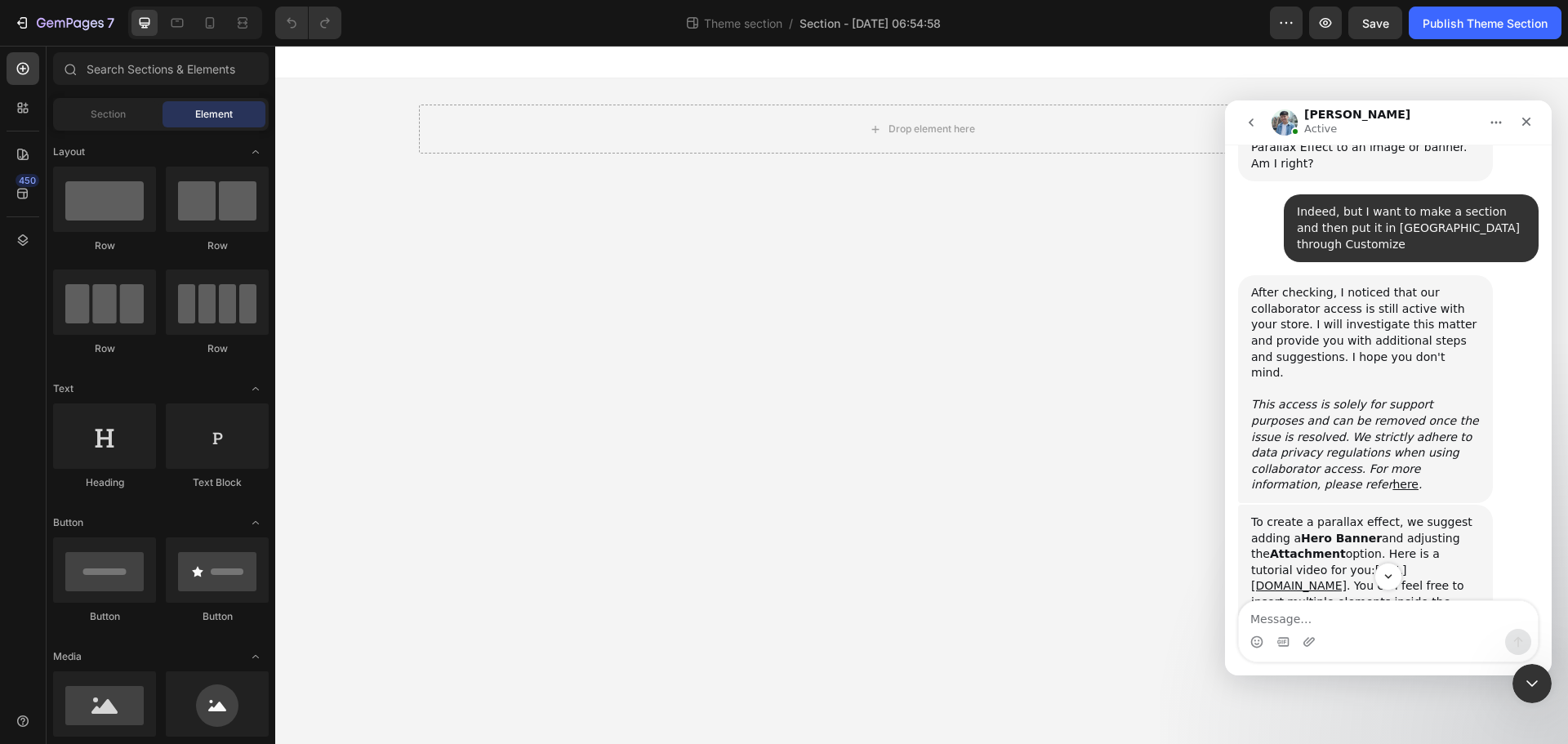
click at [1342, 398] on icon "This access is solely for support purposes and can be removed once the issue is…" at bounding box center [1366, 444] width 227 height 93
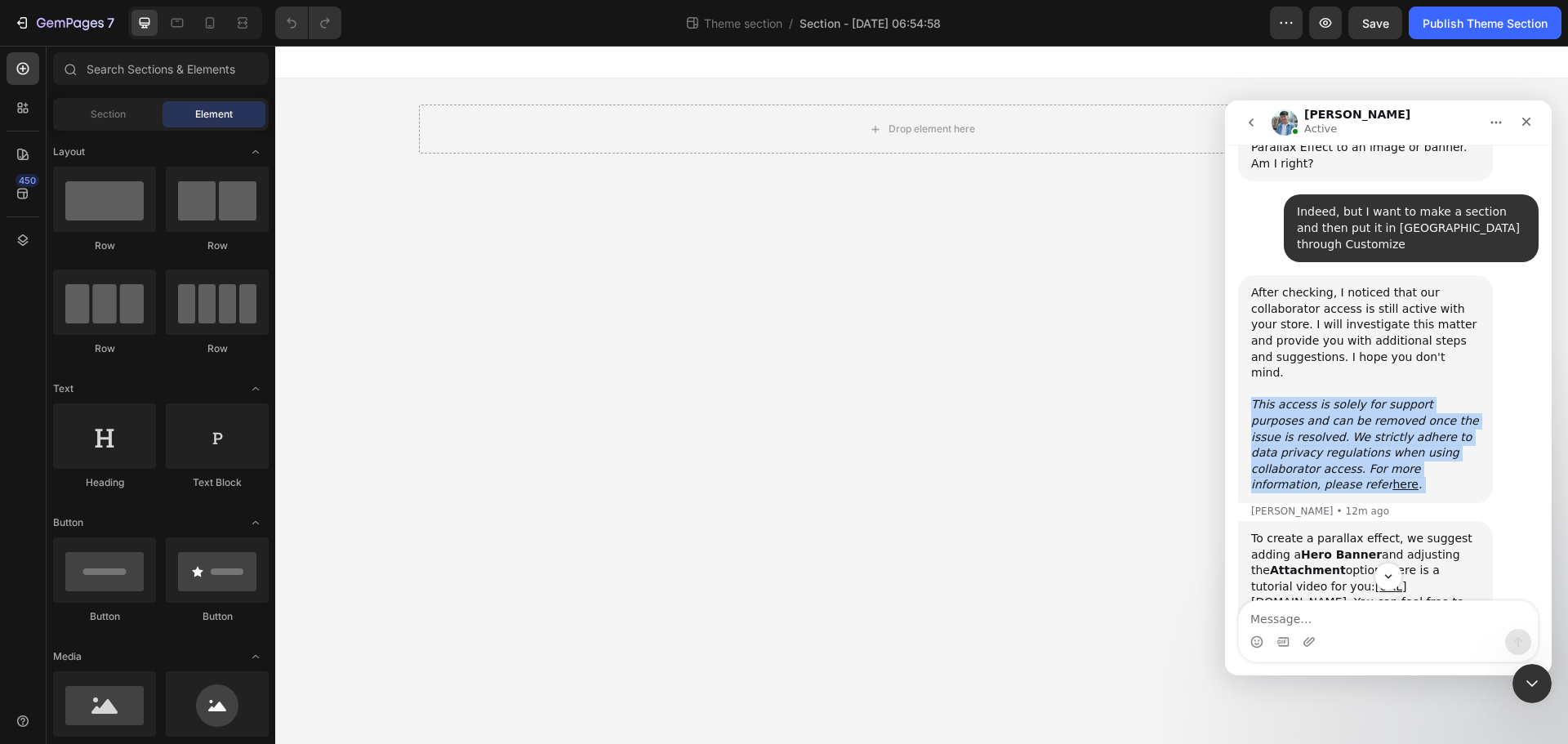
click at [1342, 398] on icon "This access is solely for support purposes and can be removed once the issue is…" at bounding box center [1366, 444] width 227 height 93
click at [1318, 398] on icon "This access is solely for support purposes and can be removed once the issue is…" at bounding box center [1366, 444] width 227 height 93
drag, startPoint x: 1244, startPoint y: 322, endPoint x: 1415, endPoint y: 385, distance: 182.2
click at [1415, 385] on div "After checking, I noticed that our collaborator access is still active with you…" at bounding box center [1366, 389] width 254 height 227
copy div "​﻿ This access is solely for support purposes and can be removed once the issue…"
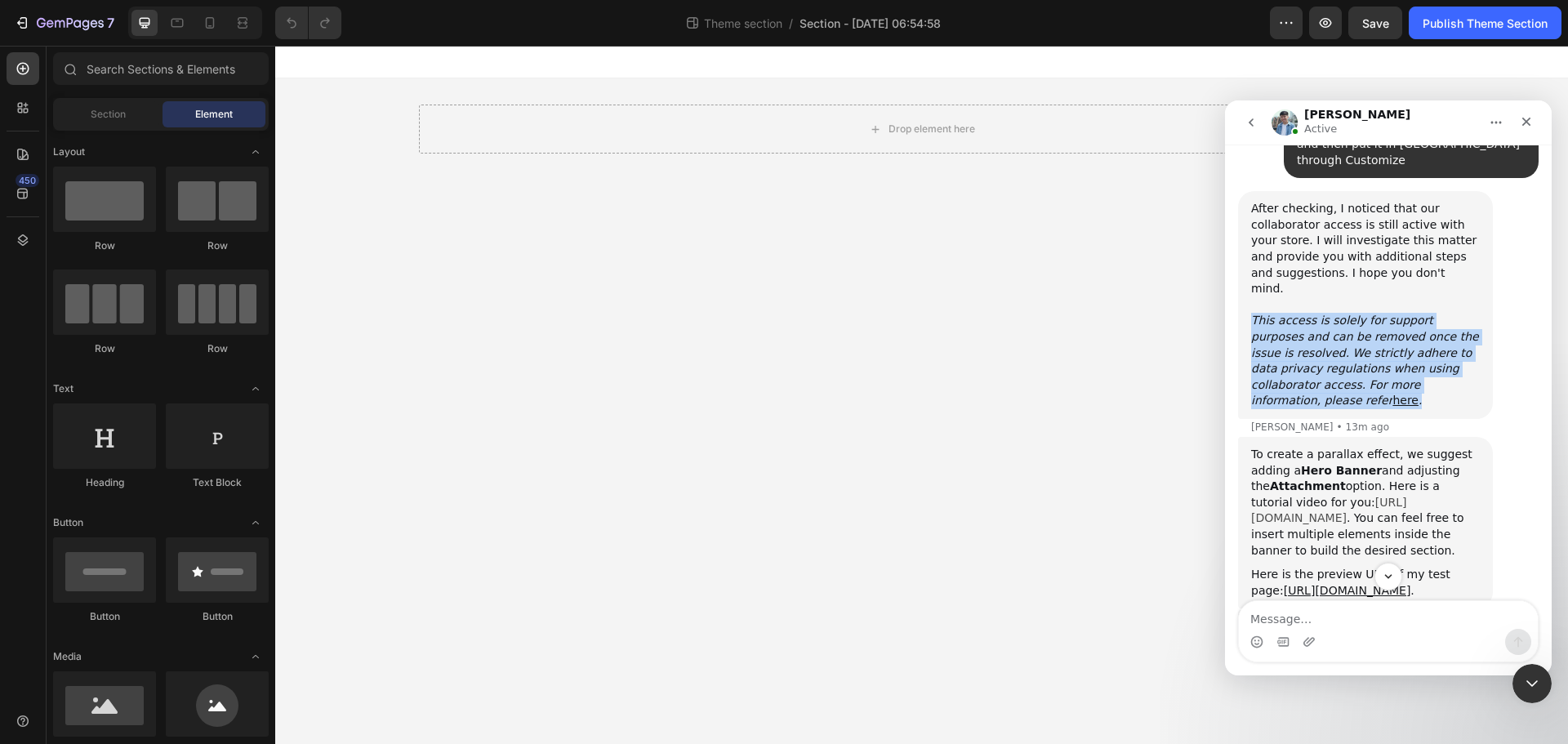
scroll to position [869, 0]
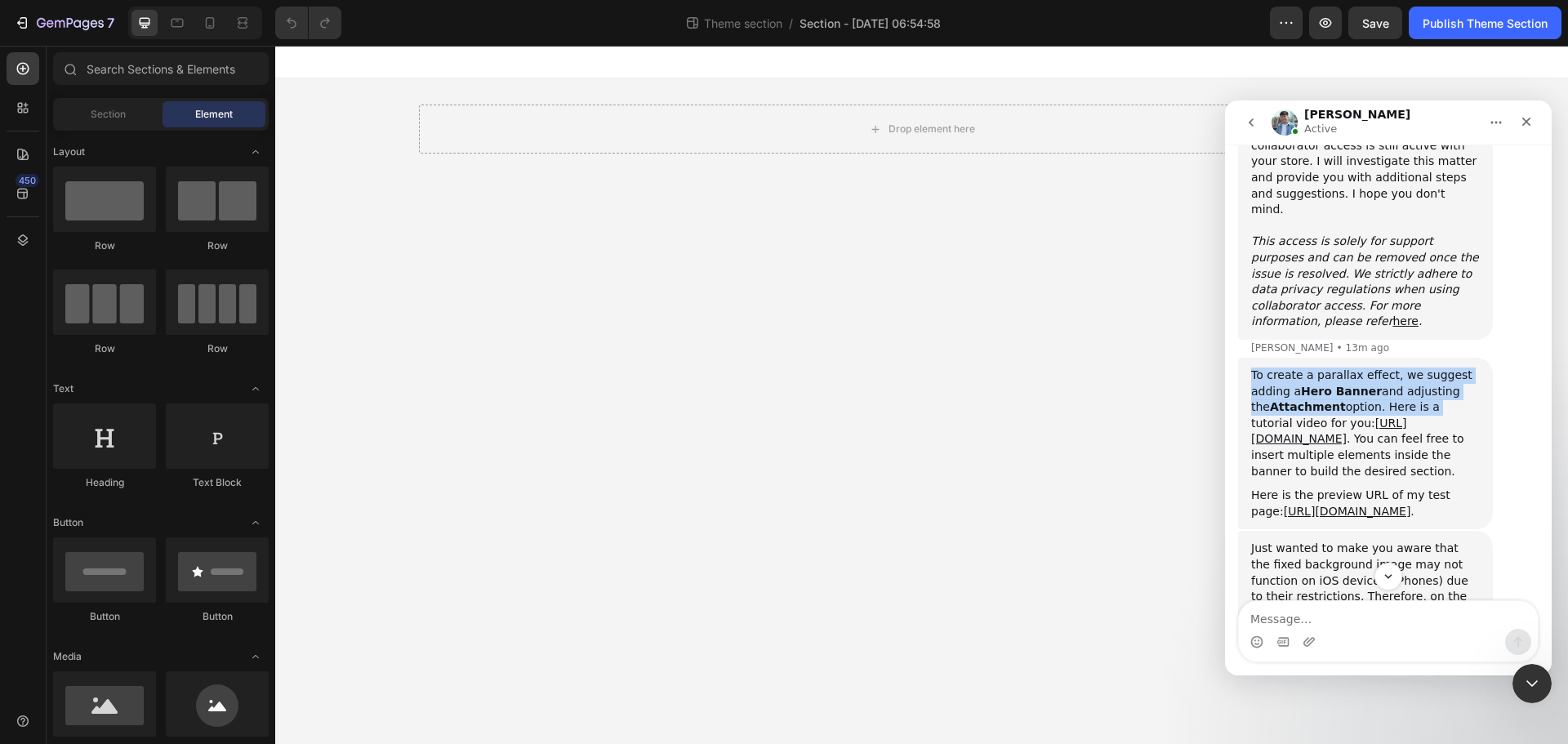
drag, startPoint x: 1251, startPoint y: 276, endPoint x: 1316, endPoint y: 288, distance: 66.1
click at [1395, 358] on div "To create a parallax effect, we suggest adding a Hero Banner and adjusting the …" at bounding box center [1366, 443] width 254 height 172
click at [1324, 367] on div "To create a parallax effect, we suggest adding a Hero Banner and adjusting the …" at bounding box center [1366, 423] width 228 height 112
click at [1315, 416] on link "[URL][DOMAIN_NAME]" at bounding box center [1330, 431] width 156 height 30
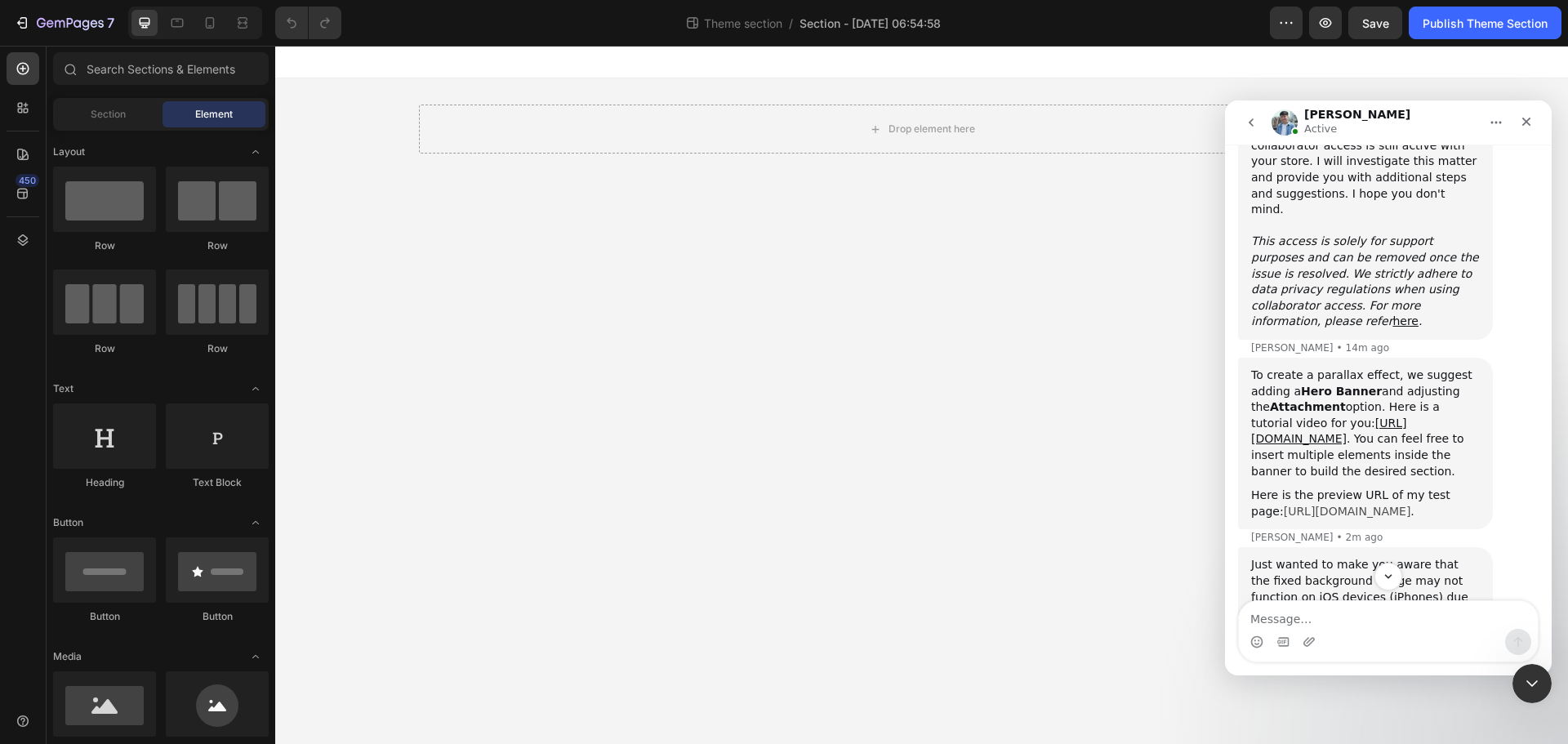
click at [1290, 505] on link "[URL][DOMAIN_NAME]" at bounding box center [1347, 512] width 127 height 13
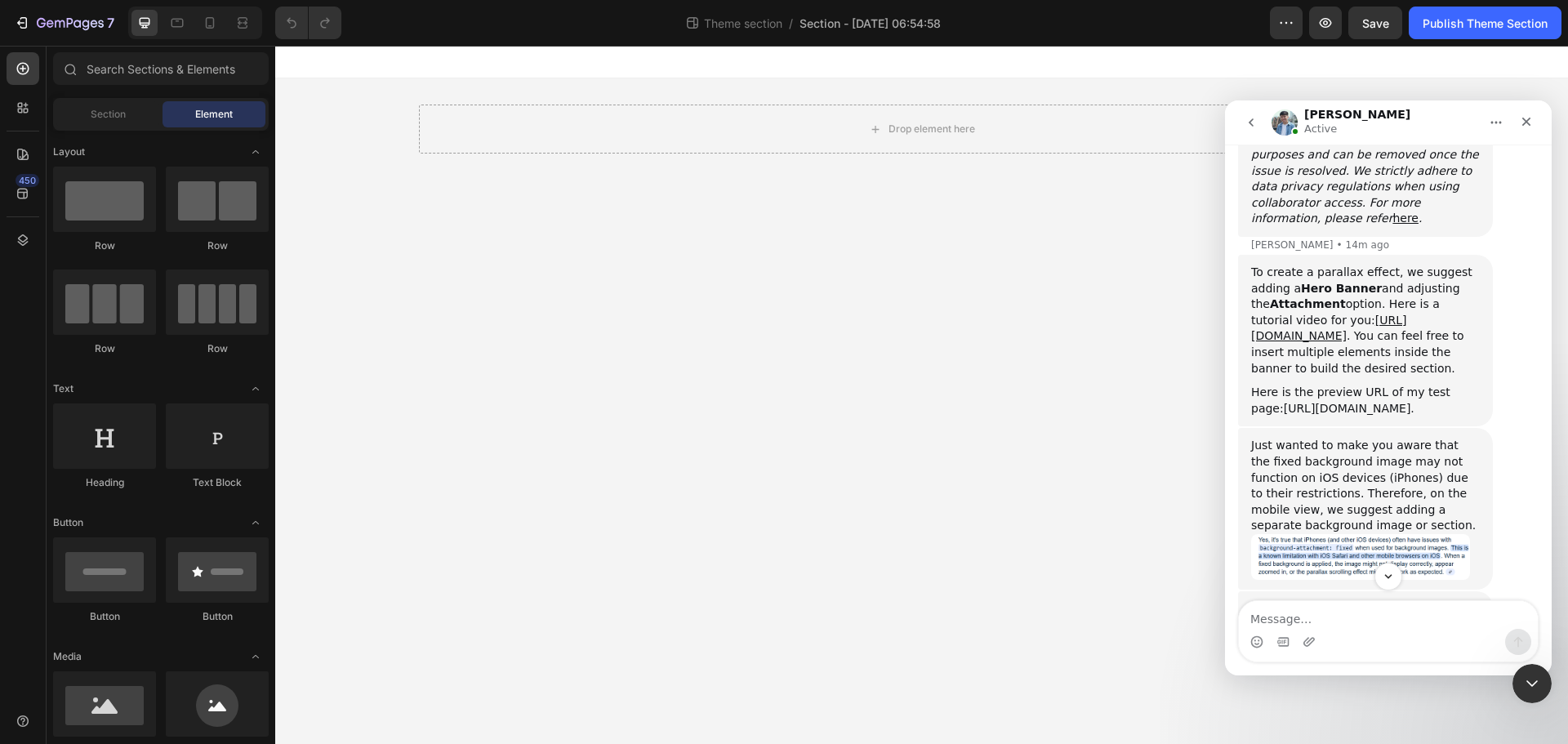
scroll to position [1032, 0]
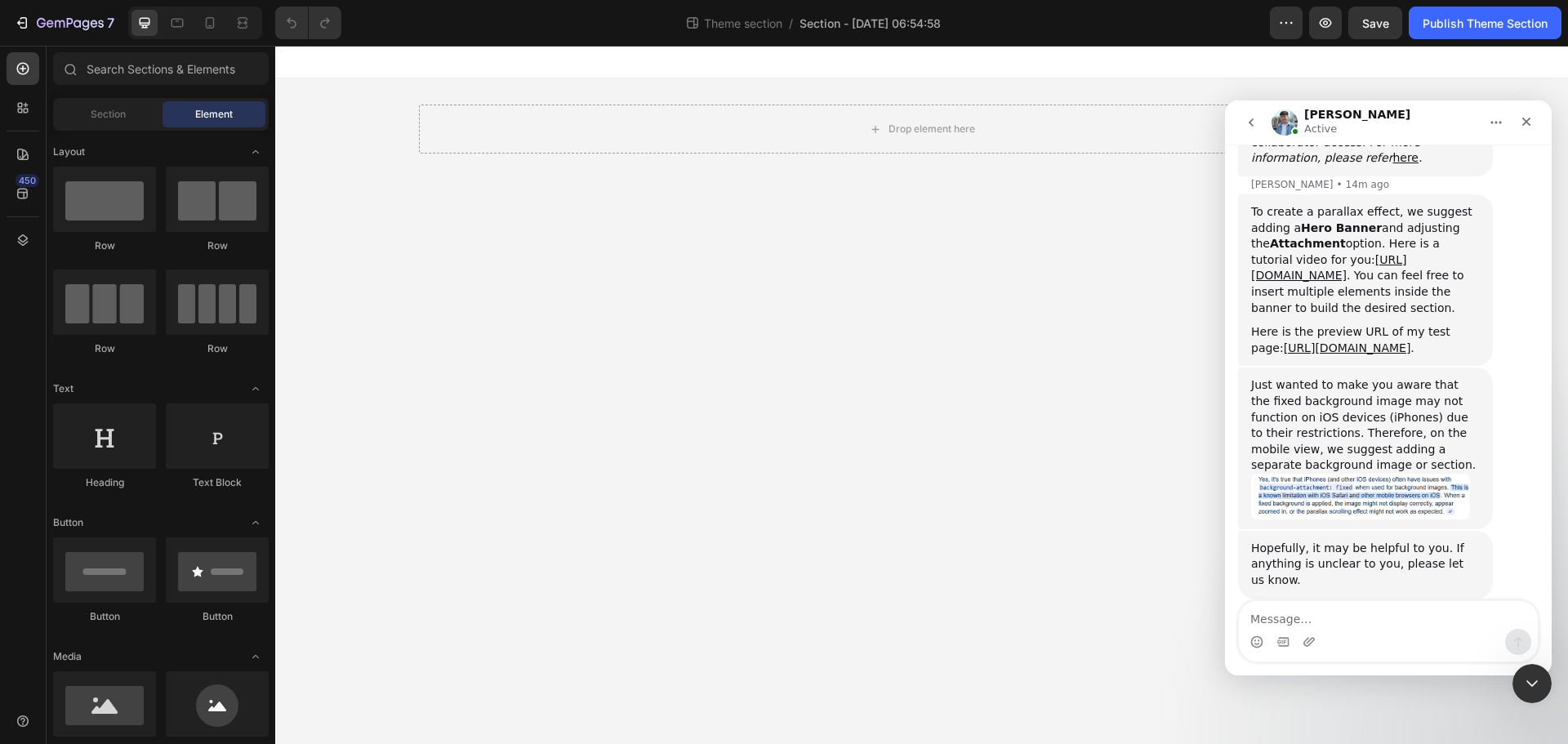
click at [1321, 474] on img "Liam says…" at bounding box center [1361, 496] width 219 height 45
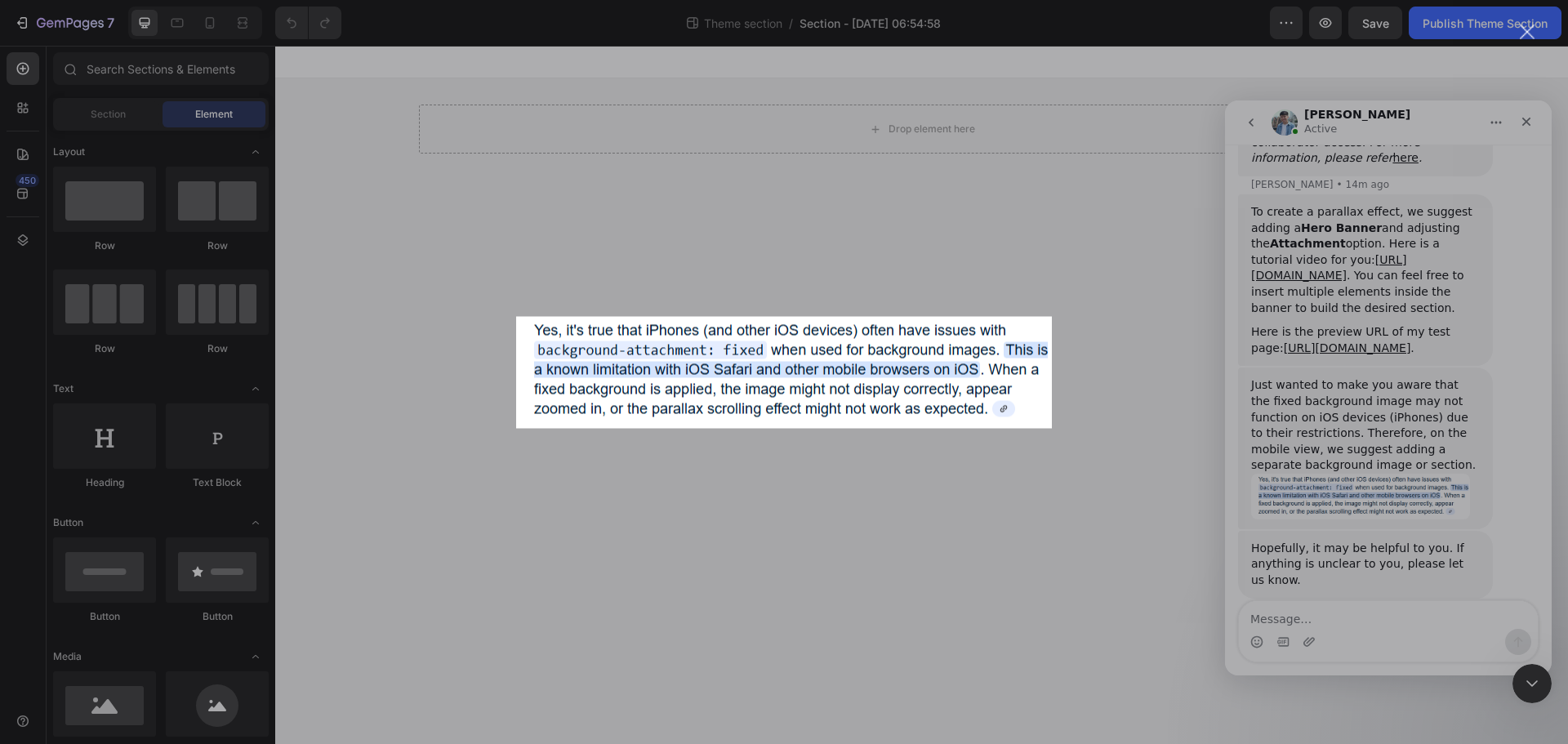
click at [1321, 467] on div "Intercom messenger" at bounding box center [784, 372] width 1568 height 744
